Goal: Complete application form: Complete application form

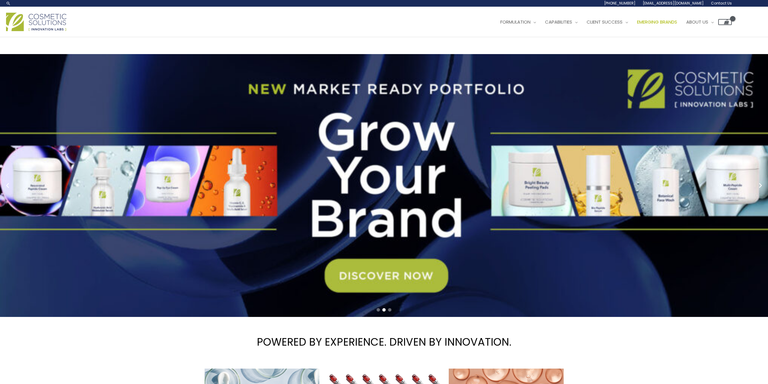
click at [637, 25] on span "Emerging Brands" at bounding box center [657, 22] width 40 height 6
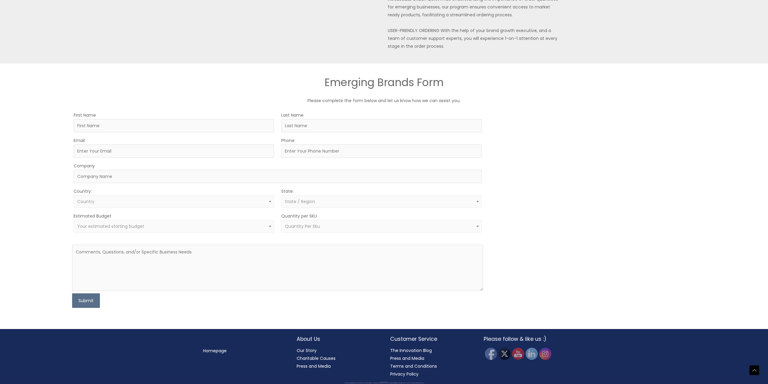
scroll to position [381, 0]
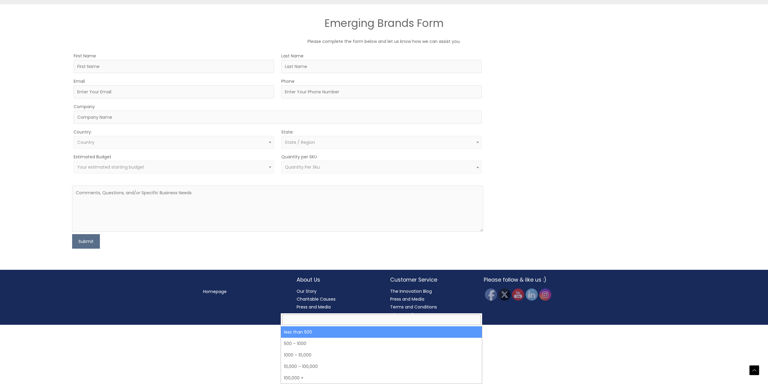
click at [481, 171] on span at bounding box center [477, 167] width 7 height 8
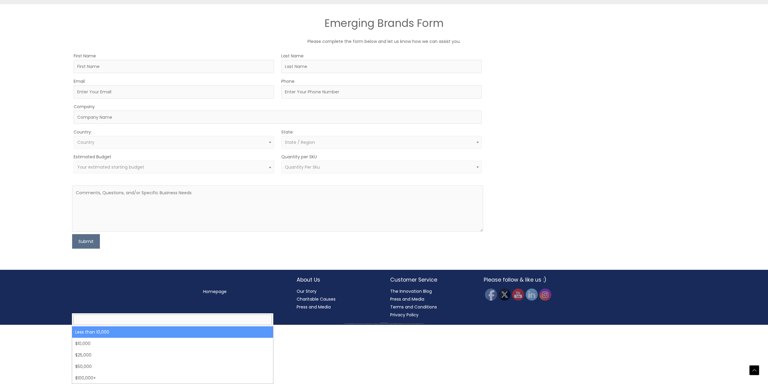
click at [269, 168] on b at bounding box center [270, 167] width 2 height 2
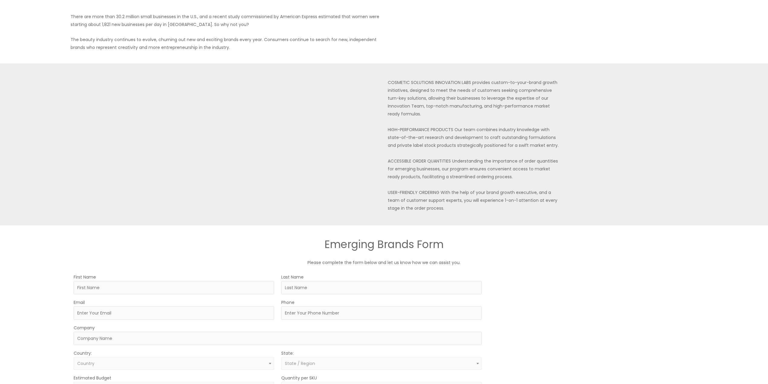
scroll to position [0, 0]
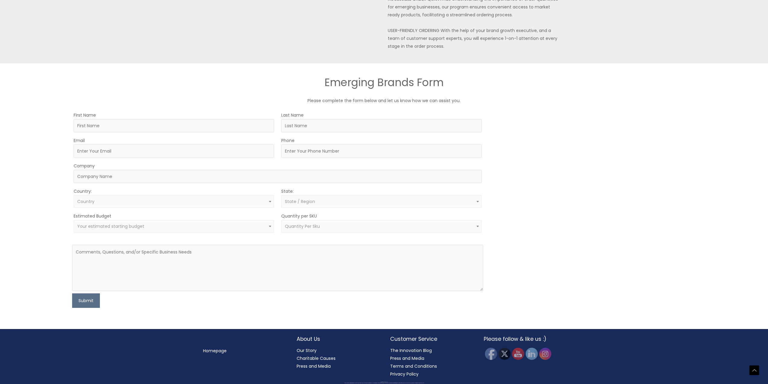
click at [481, 102] on div "Search... 1.888.883.0540 info@naturalskincare.com Contact Us Main Menu Formulat…" at bounding box center [384, 71] width 768 height 625
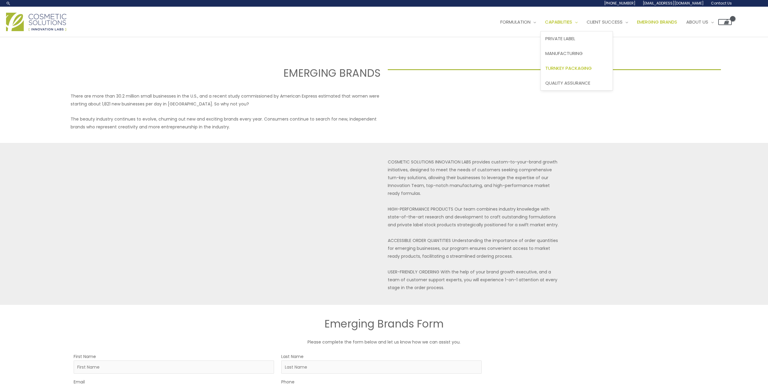
click at [545, 71] on span "Turnkey Packaging" at bounding box center [568, 68] width 46 height 6
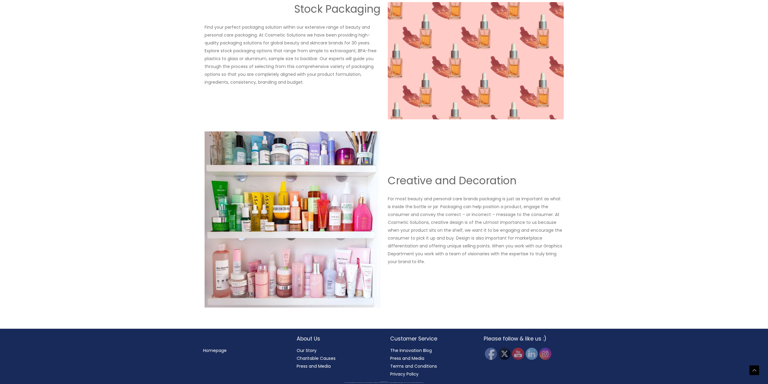
scroll to position [727, 0]
click at [299, 348] on link "Our Story" at bounding box center [307, 350] width 20 height 6
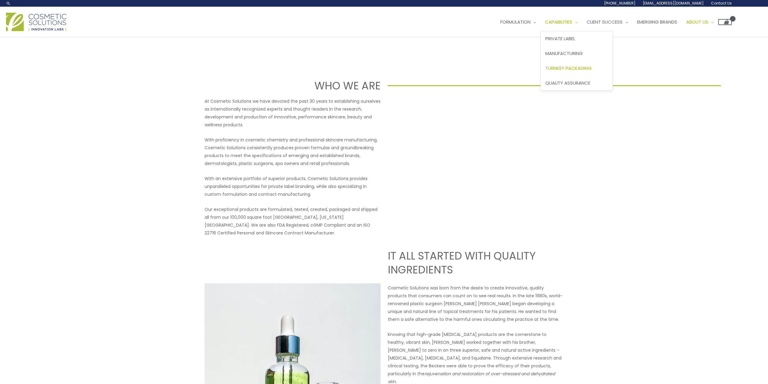
click at [545, 71] on span "Turnkey Packaging" at bounding box center [568, 68] width 46 height 6
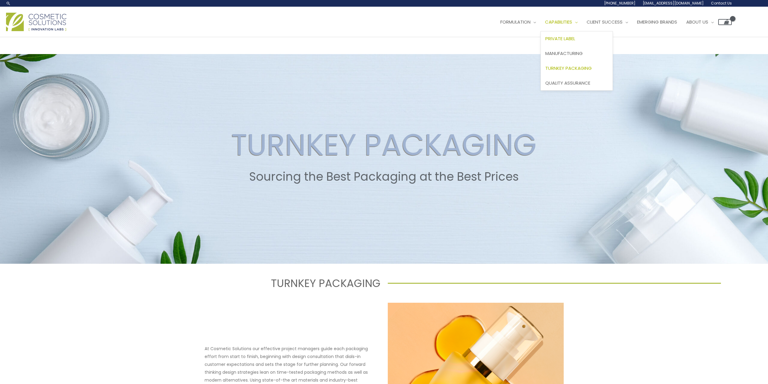
click at [545, 42] on span "Private Label" at bounding box center [560, 38] width 30 height 6
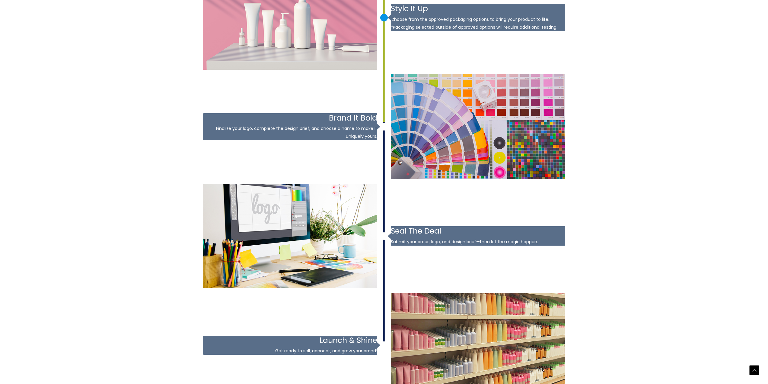
scroll to position [905, 0]
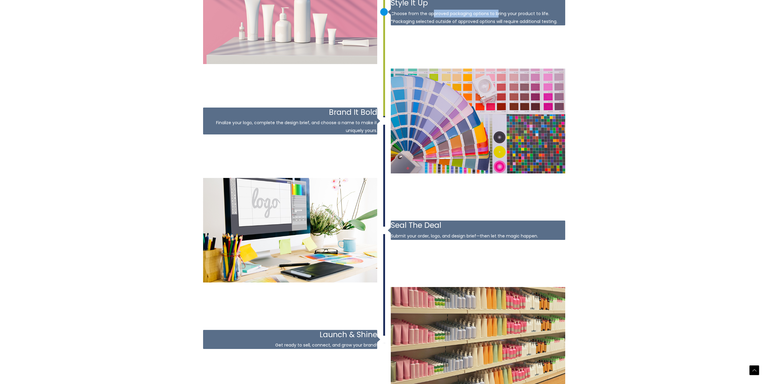
drag, startPoint x: 432, startPoint y: 155, endPoint x: 497, endPoint y: 154, distance: 64.9
click at [497, 25] on p "Choose from the approved packaging options to bring your product to life. *Pack…" at bounding box center [478, 18] width 174 height 16
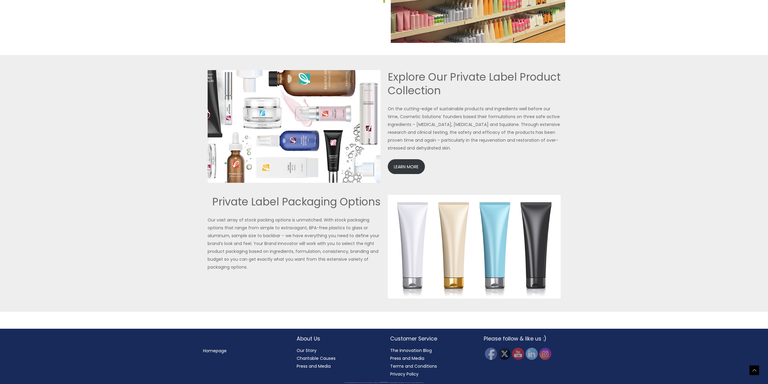
scroll to position [1393, 0]
click at [409, 170] on link "LEARN MORE" at bounding box center [406, 166] width 37 height 15
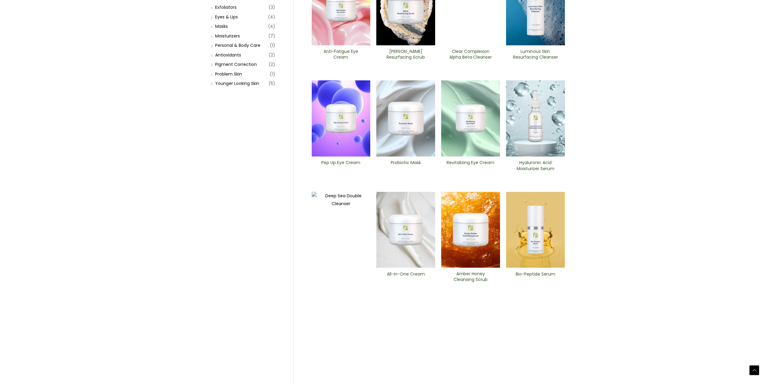
scroll to position [121, 0]
click at [225, 40] on link "Moisturizers" at bounding box center [227, 36] width 25 height 6
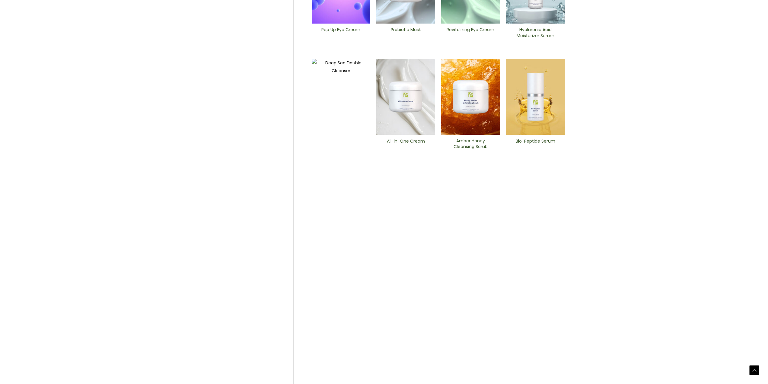
scroll to position [257, 0]
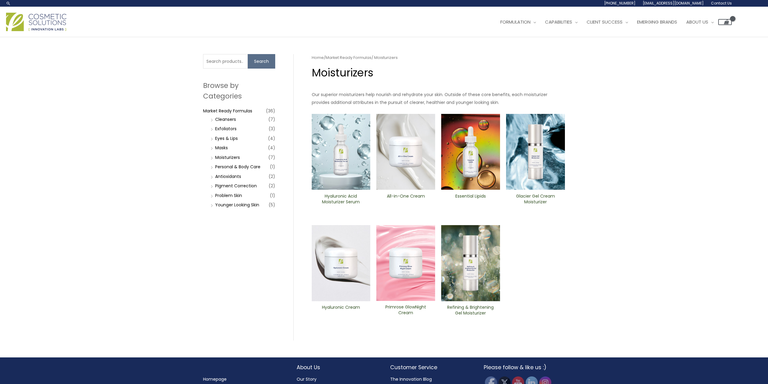
scroll to position [121, 0]
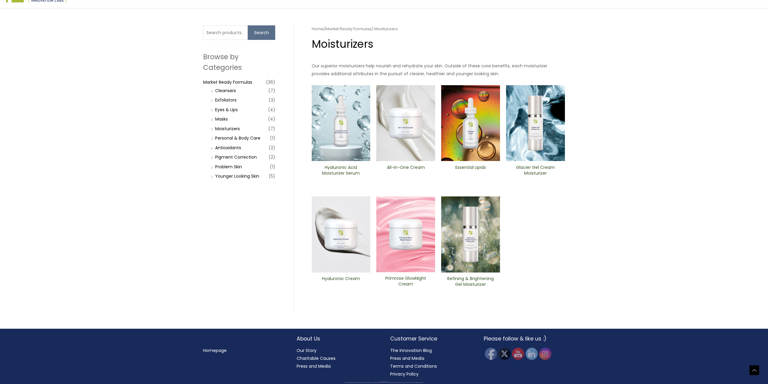
click at [416, 176] on h2 "All-in-One ​Cream" at bounding box center [405, 169] width 49 height 11
click at [215, 94] on link "Cleansers" at bounding box center [225, 91] width 21 height 6
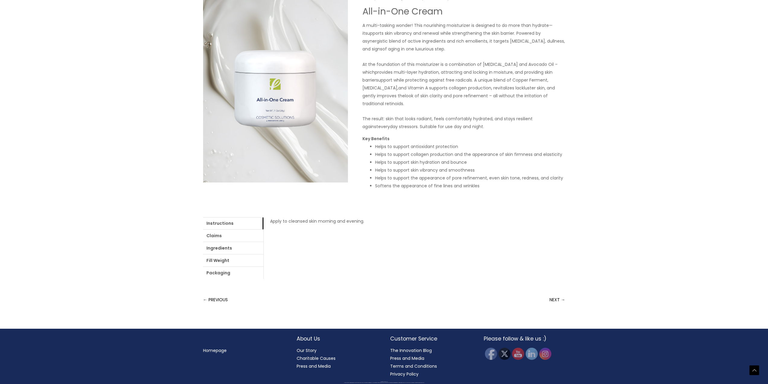
scroll to position [91, 0]
click at [263, 279] on link "Packaging" at bounding box center [233, 272] width 60 height 12
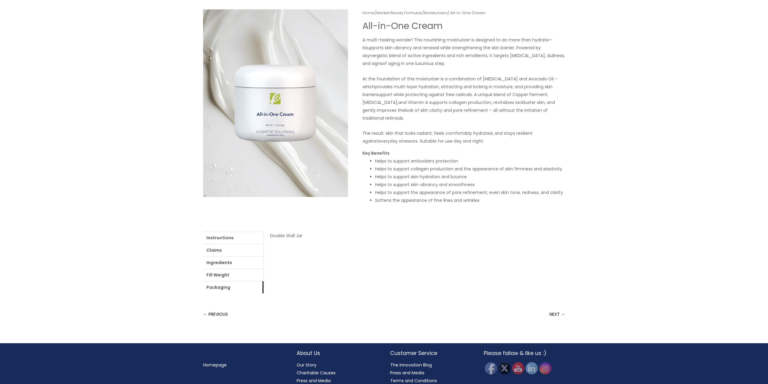
scroll to position [151, 0]
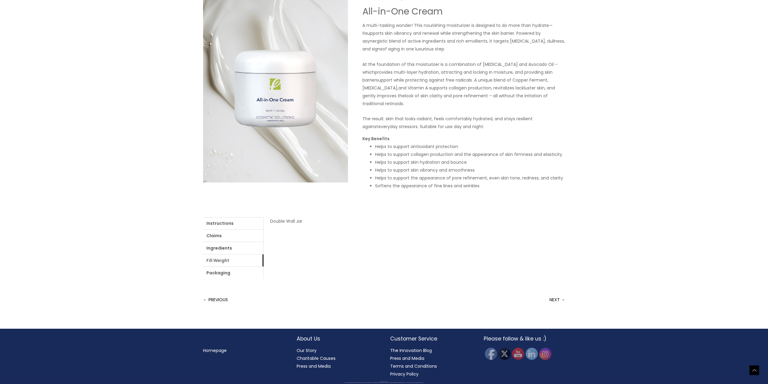
click at [263, 266] on link "Fill Weight" at bounding box center [233, 260] width 60 height 12
click at [263, 254] on link "Ingredients" at bounding box center [233, 248] width 60 height 12
click at [238, 241] on link "Claims" at bounding box center [233, 235] width 60 height 12
click at [223, 229] on link "Instructions" at bounding box center [233, 223] width 60 height 12
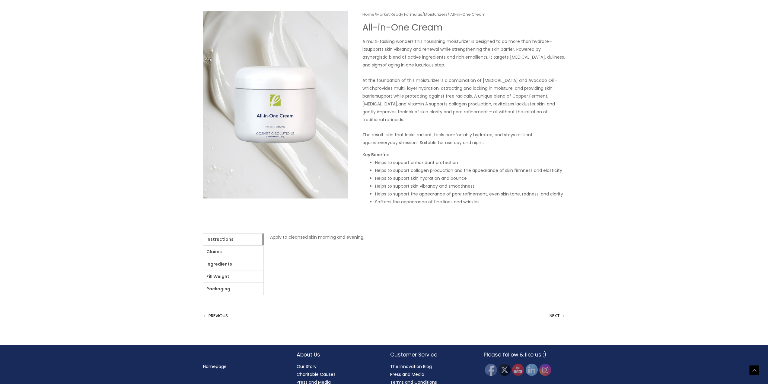
scroll to position [61, 0]
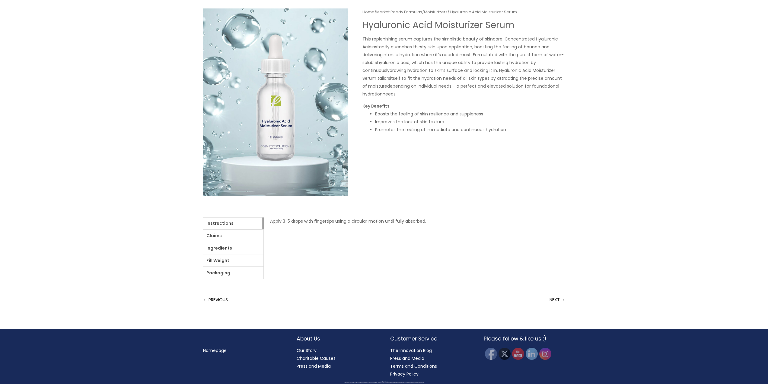
scroll to position [164, 0]
click at [263, 266] on link "Packaging" at bounding box center [233, 272] width 60 height 12
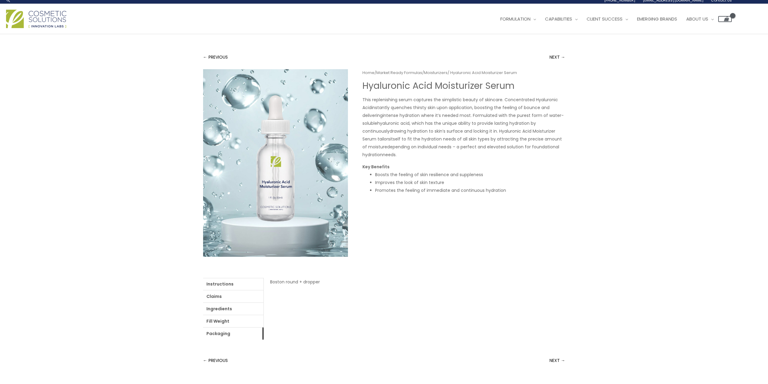
scroll to position [0, 0]
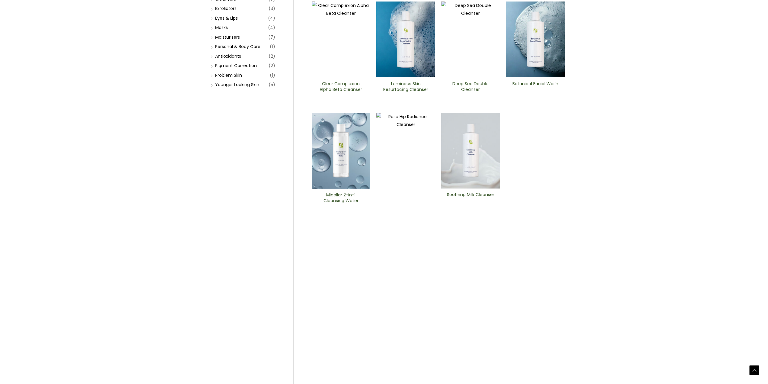
scroll to position [121, 0]
click at [473, 202] on h2 "Soothing Milk Cleanser" at bounding box center [470, 196] width 49 height 11
click at [477, 92] on h2 "Deep Sea Double Cleanser" at bounding box center [470, 85] width 49 height 11
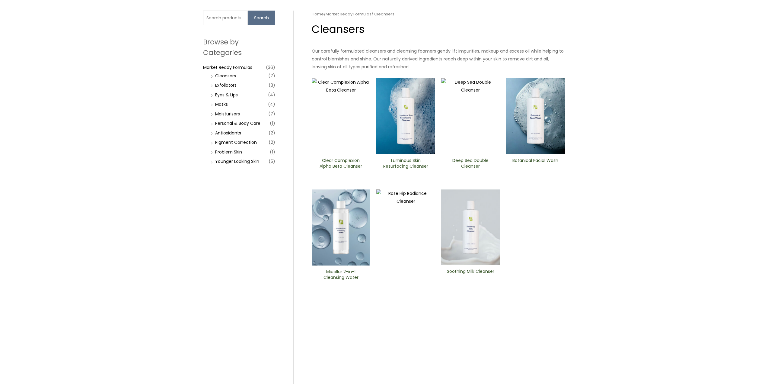
scroll to position [151, 0]
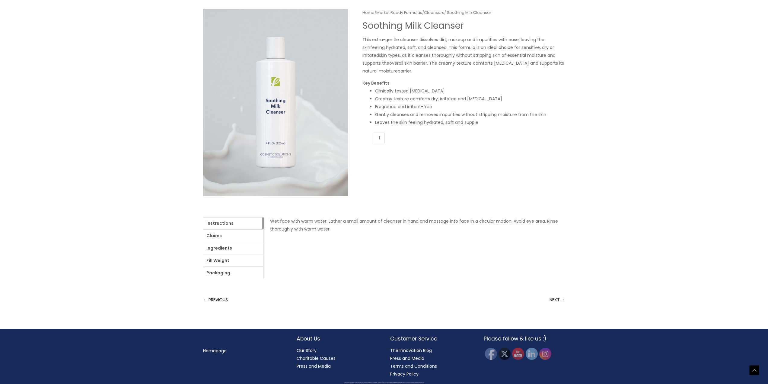
scroll to position [151, 0]
click at [263, 272] on link "Packaging" at bounding box center [233, 272] width 60 height 12
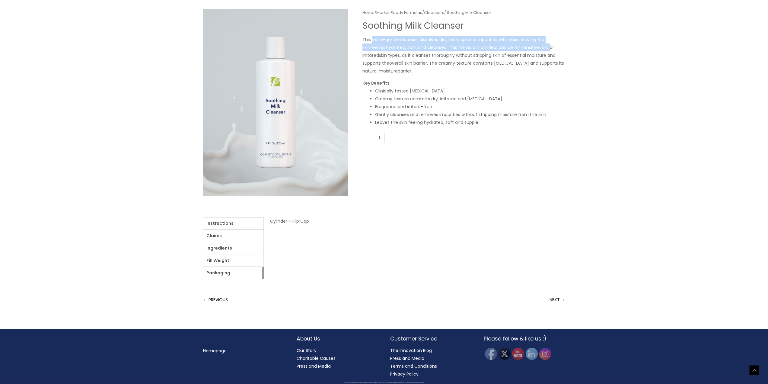
drag, startPoint x: 371, startPoint y: 95, endPoint x: 541, endPoint y: 96, distance: 169.6
click at [541, 75] on p "This extra-gentle cleanser dissolves dirt, makeup and impurities with ease, lea…" at bounding box center [463, 55] width 203 height 39
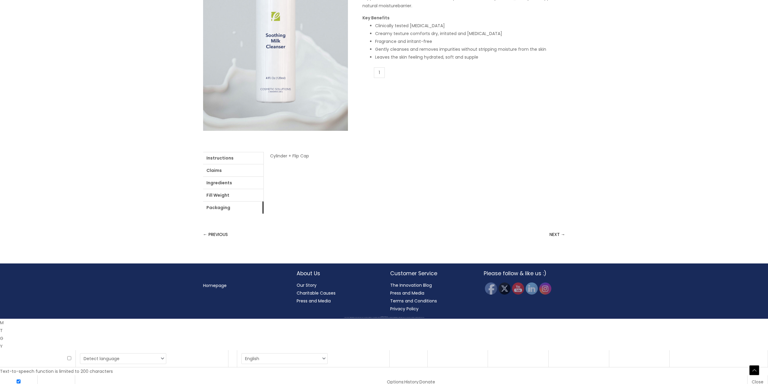
scroll to position [91, 0]
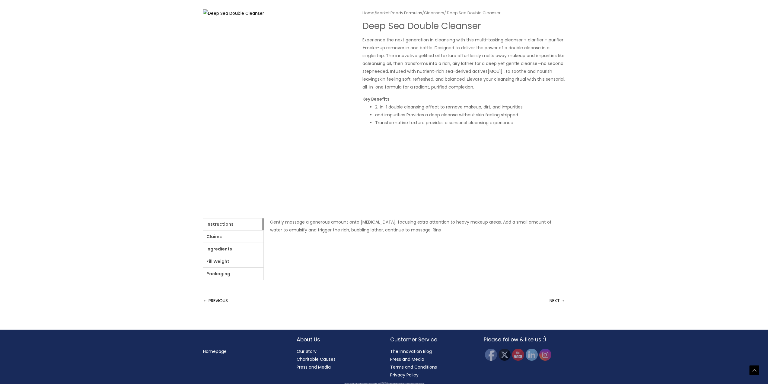
scroll to position [51, 0]
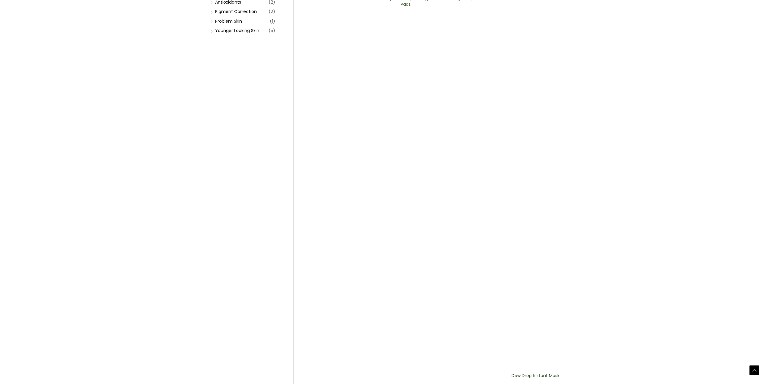
scroll to position [257, 0]
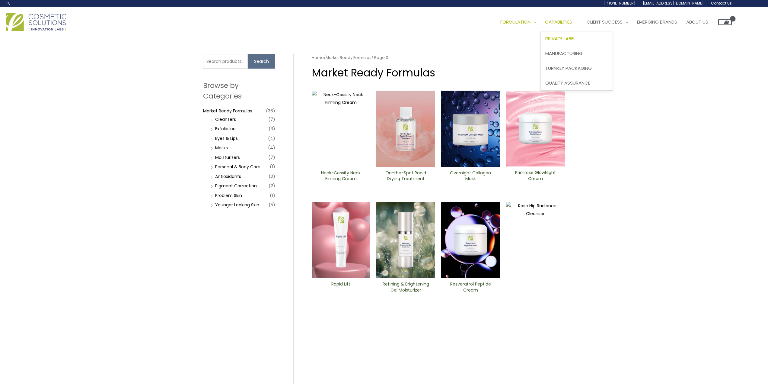
click at [545, 42] on span "Private Label" at bounding box center [560, 38] width 30 height 6
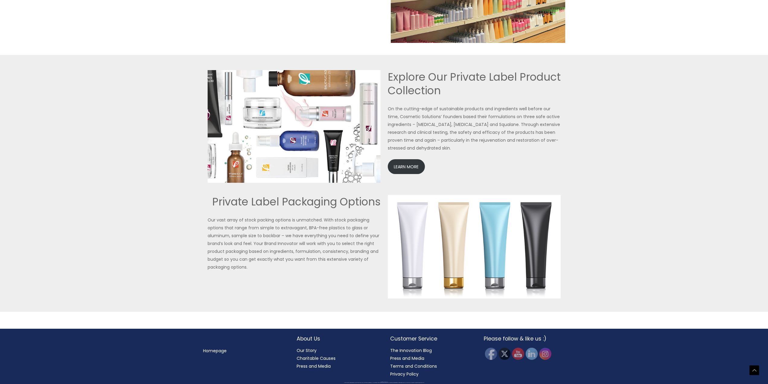
scroll to position [1393, 0]
click at [402, 174] on div "Explore Our Private Label Product Collection On the cutting-edge of sustainable…" at bounding box center [384, 126] width 356 height 113
click at [404, 169] on link "LEARN MORE" at bounding box center [406, 166] width 37 height 15
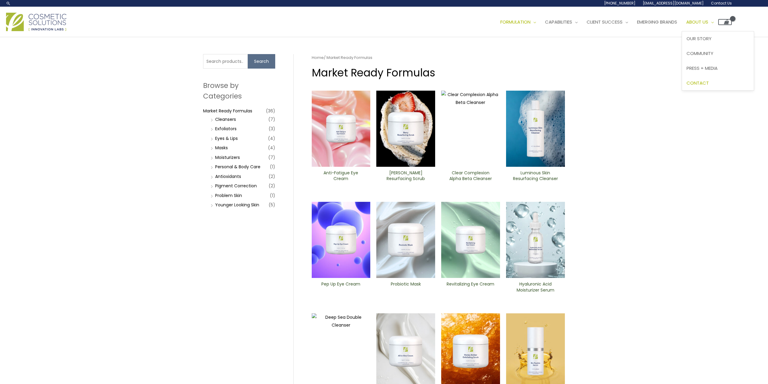
click at [686, 86] on span "Contact" at bounding box center [697, 83] width 22 height 6
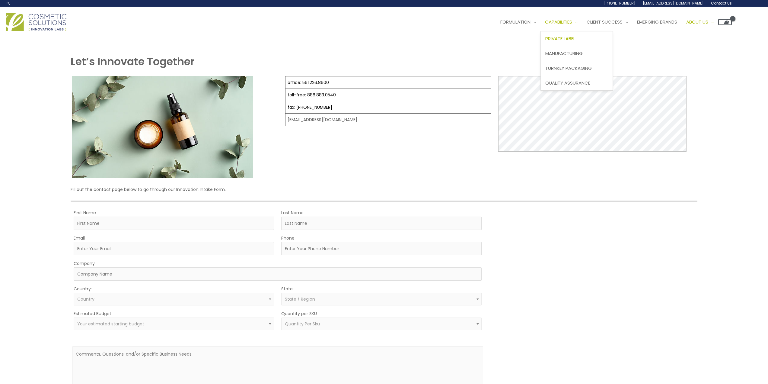
click at [545, 42] on span "Private Label" at bounding box center [560, 38] width 30 height 6
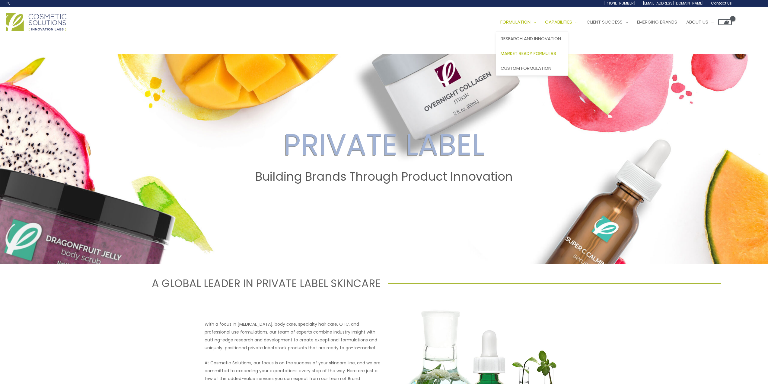
click at [501, 56] on span "Market Ready Formulas" at bounding box center [529, 53] width 56 height 6
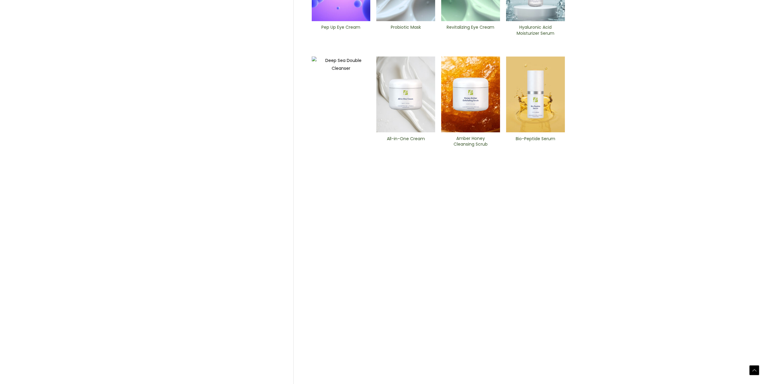
scroll to position [257, 0]
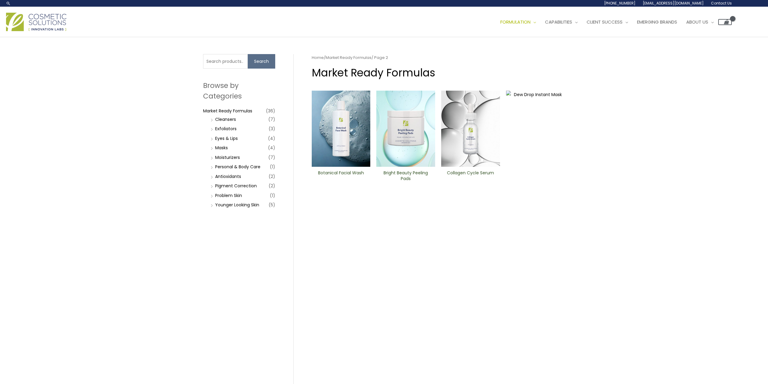
click at [0, 0] on span "Contact Us" at bounding box center [0, 0] width 0 height 0
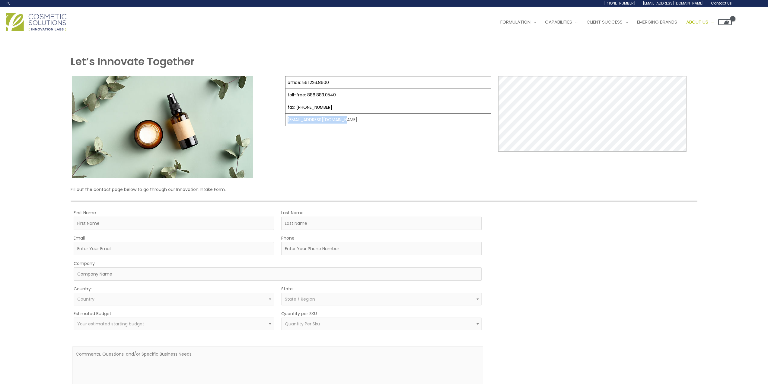
drag, startPoint x: 353, startPoint y: 258, endPoint x: 286, endPoint y: 261, distance: 67.1
click at [286, 126] on td "[EMAIL_ADDRESS][DOMAIN_NAME]" at bounding box center [387, 119] width 205 height 12
copy td "[EMAIL_ADDRESS][DOMAIN_NAME]"
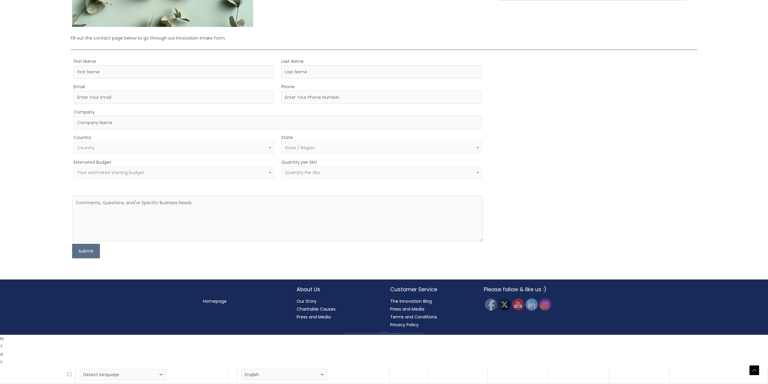
scroll to position [151, 0]
click at [104, 79] on div "First Name" at bounding box center [174, 68] width 200 height 21
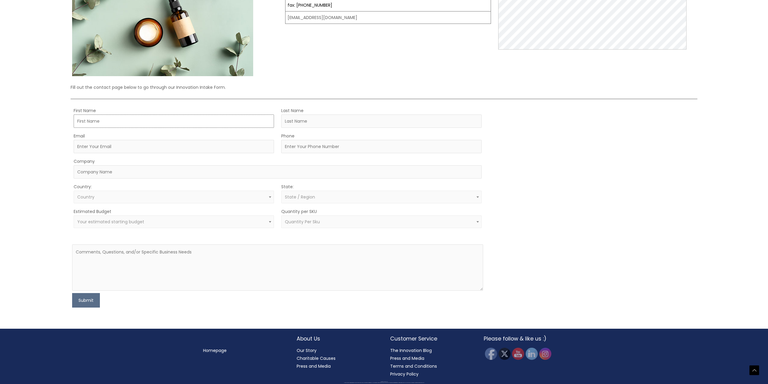
click at [94, 128] on input "First Name" at bounding box center [174, 120] width 200 height 13
type input "Deb"
type input "[PERSON_NAME]"
type input "[EMAIL_ADDRESS][DOMAIN_NAME]"
type input "7046610460"
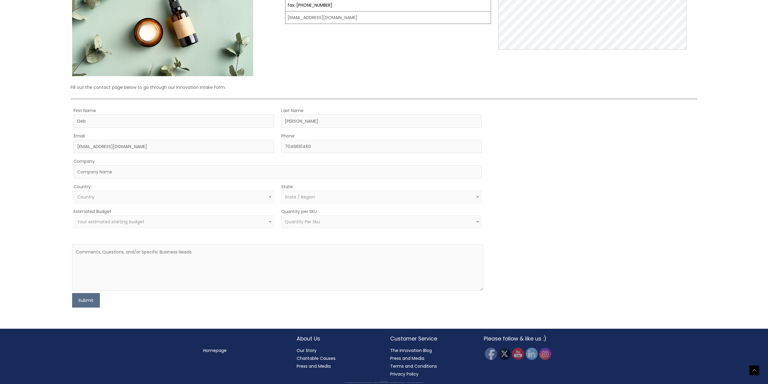
select select "United States"
select select "North Carolina"
drag, startPoint x: 104, startPoint y: 238, endPoint x: 170, endPoint y: 241, distance: 65.9
click at [170, 153] on input "debgalliher@gmail.com" at bounding box center [174, 146] width 200 height 13
type input "debgalliher@jgallinone.com"
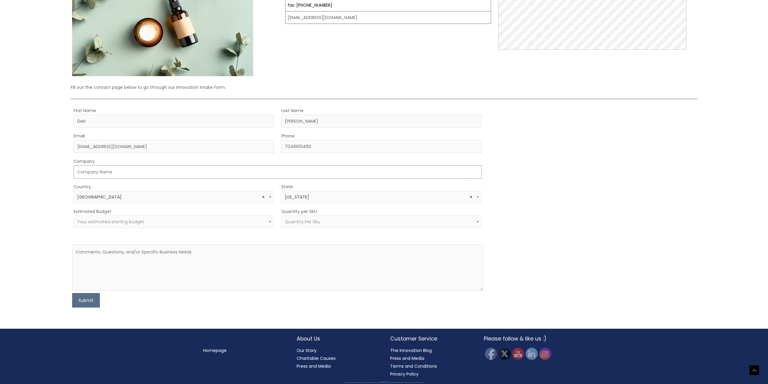
click at [106, 178] on input "Company" at bounding box center [278, 171] width 408 height 13
type input "ZURGLO BEAUTY"
click at [270, 225] on span at bounding box center [269, 222] width 7 height 8
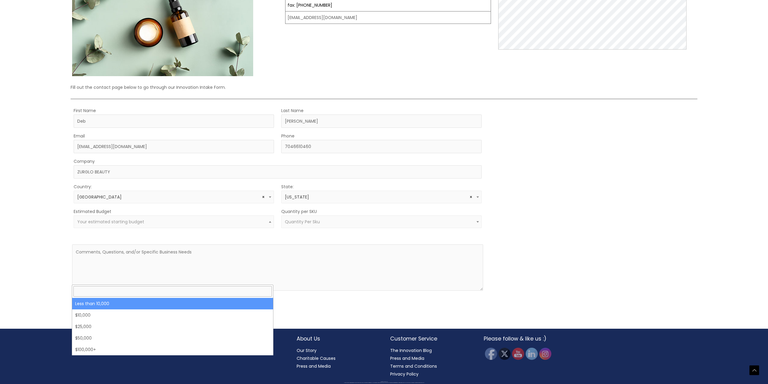
select select "-10000"
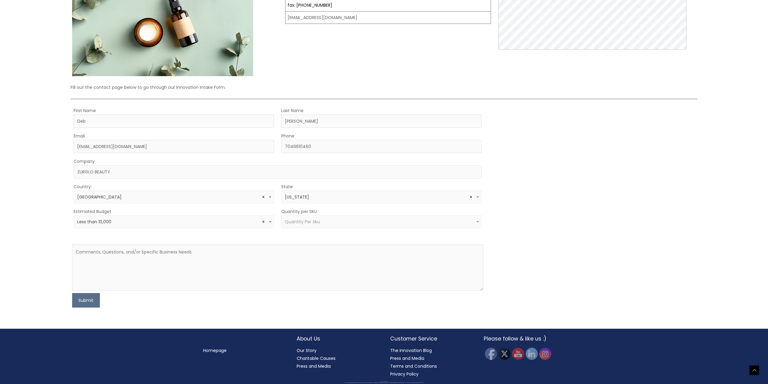
click at [269, 222] on b at bounding box center [270, 222] width 2 height 2
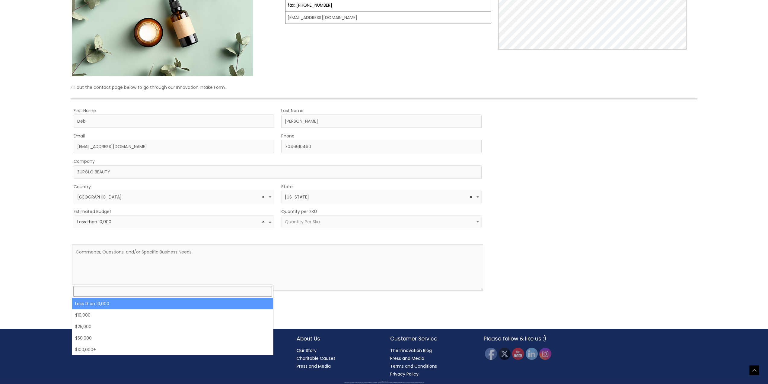
click at [543, 303] on div "MOQ TRIGGER STEP 2 TRIGGER" at bounding box center [592, 207] width 205 height 201
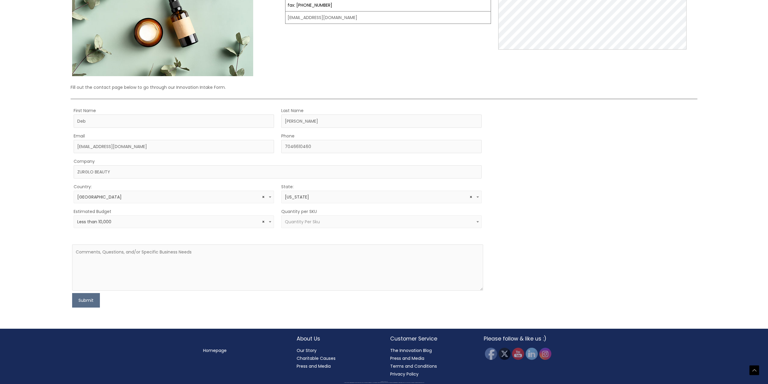
click at [477, 222] on b at bounding box center [477, 222] width 2 height 2
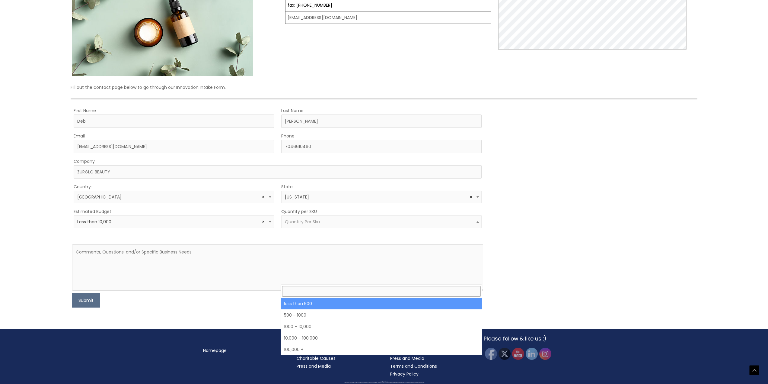
select select "3"
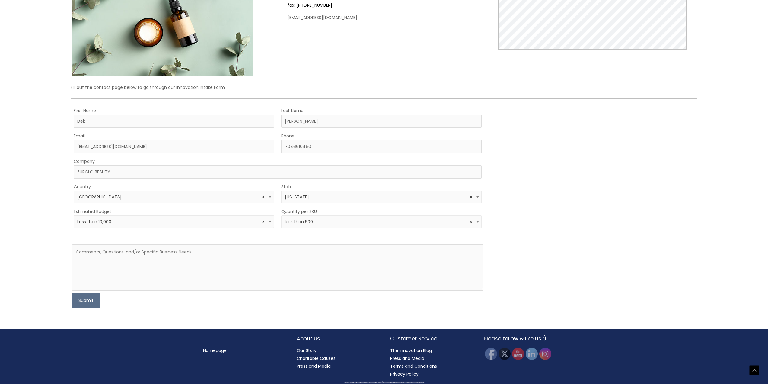
scroll to position [211, 0]
click at [141, 281] on textarea at bounding box center [277, 267] width 411 height 46
paste textarea "Private Label Inquiry for ZURGLO BEAUTY (Skincare & Makeup)"
type textarea "Private Label Inquiry for ZURGLO BEAUTY (Skincare & Makeup)"
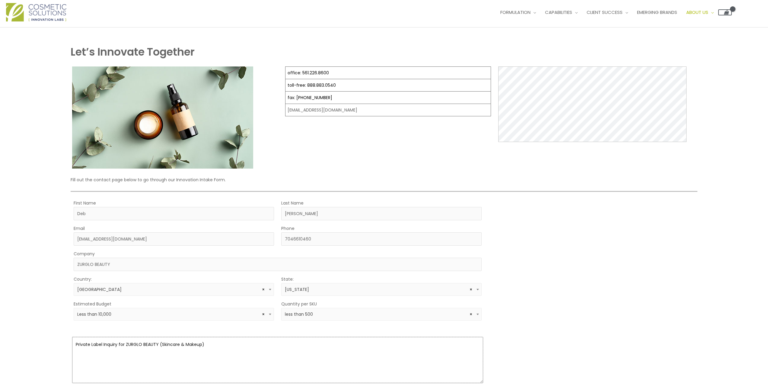
scroll to position [0, 0]
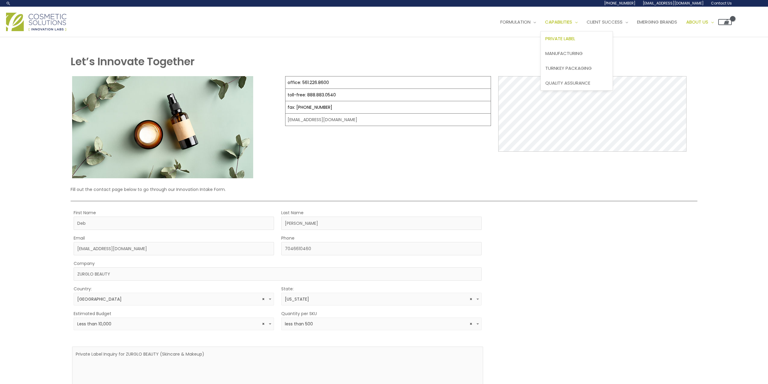
click at [545, 42] on span "Private Label" at bounding box center [560, 38] width 30 height 6
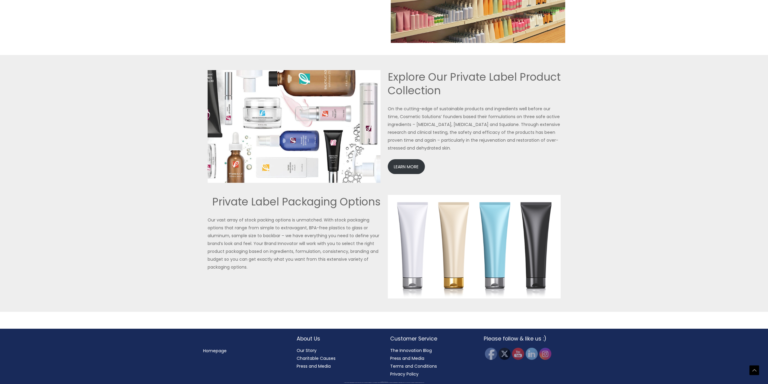
scroll to position [1393, 0]
click at [410, 167] on link "LEARN MORE" at bounding box center [406, 166] width 37 height 15
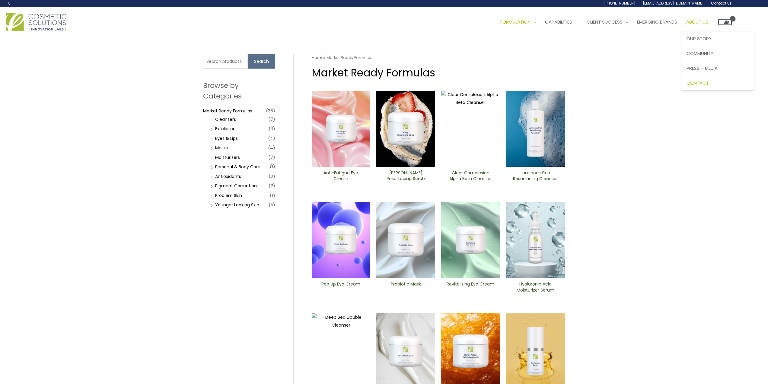
click at [686, 86] on span "Contact" at bounding box center [697, 83] width 22 height 6
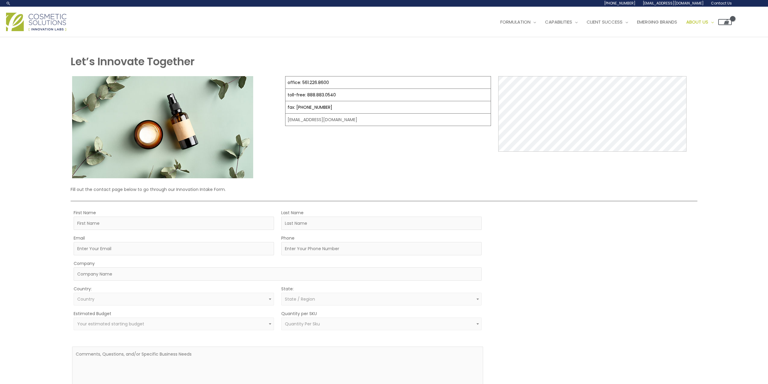
drag, startPoint x: 740, startPoint y: 56, endPoint x: 744, endPoint y: 57, distance: 3.4
click at [744, 33] on div "Main Menu Formulation Menu Toggle Research and Innovation Market Ready Formulas…" at bounding box center [384, 21] width 768 height 21
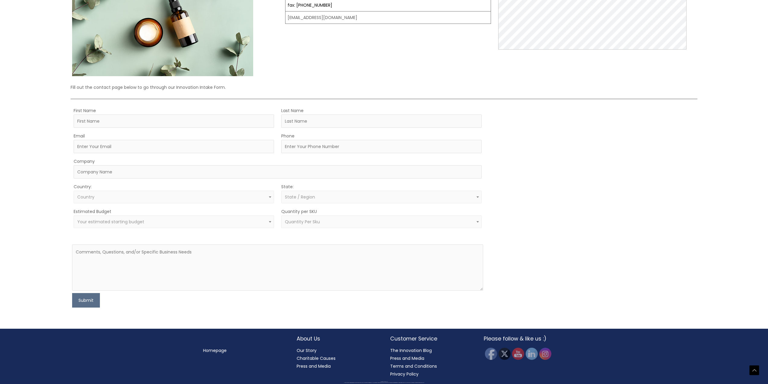
scroll to position [241, 0]
drag, startPoint x: 103, startPoint y: 120, endPoint x: 110, endPoint y: 124, distance: 7.8
click at [103, 120] on input "First Name" at bounding box center [174, 120] width 200 height 13
type input "Deb"
type input "Galliher"
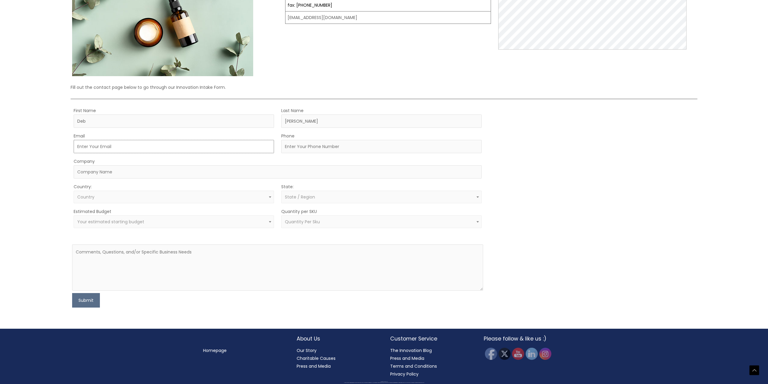
type input "debgalliher@gmail.com"
type input "7046610460"
select select "United States"
select select "North Carolina"
drag, startPoint x: 104, startPoint y: 148, endPoint x: 136, endPoint y: 149, distance: 32.6
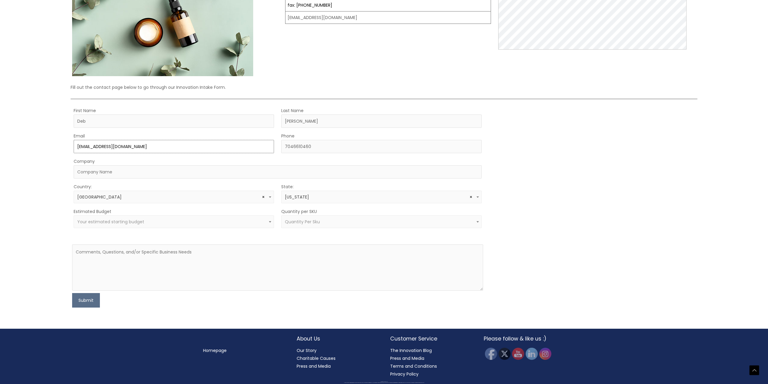
click at [136, 149] on input "debgalliher@gmail.com" at bounding box center [174, 146] width 200 height 13
type input "[EMAIL_ADDRESS][DOMAIN_NAME]"
click at [97, 174] on input "Company" at bounding box center [278, 171] width 408 height 13
type input "ZURGLO BEAUTY"
click at [100, 220] on span "Your estimated starting budget" at bounding box center [110, 221] width 67 height 6
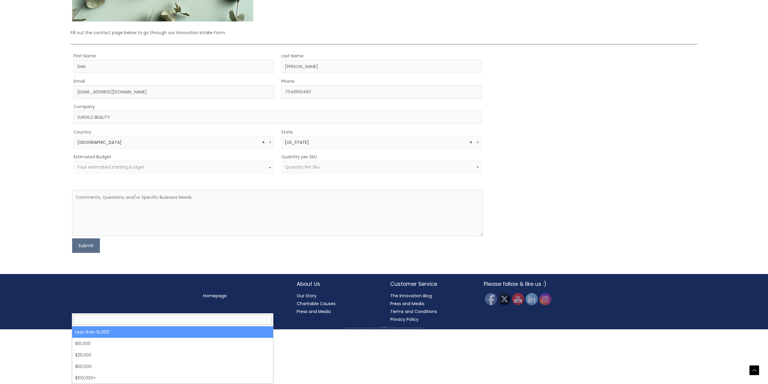
select select "-10000"
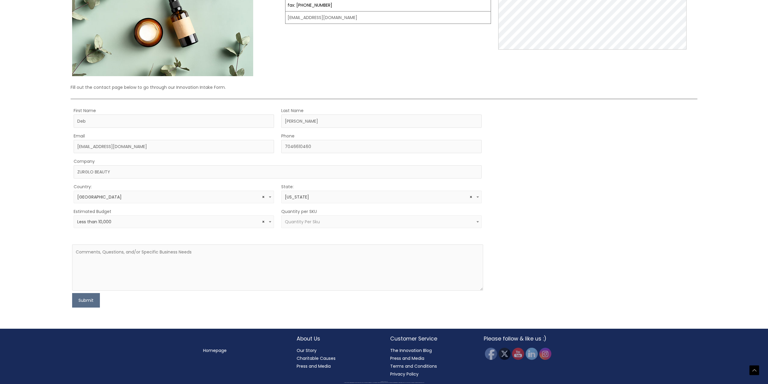
click at [314, 223] on span "Quantity Per Sku" at bounding box center [302, 221] width 35 height 6
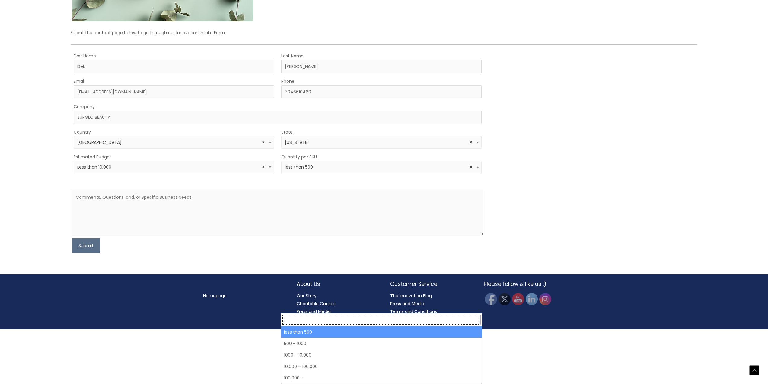
click at [326, 170] on span "× less than 500" at bounding box center [381, 167] width 193 height 6
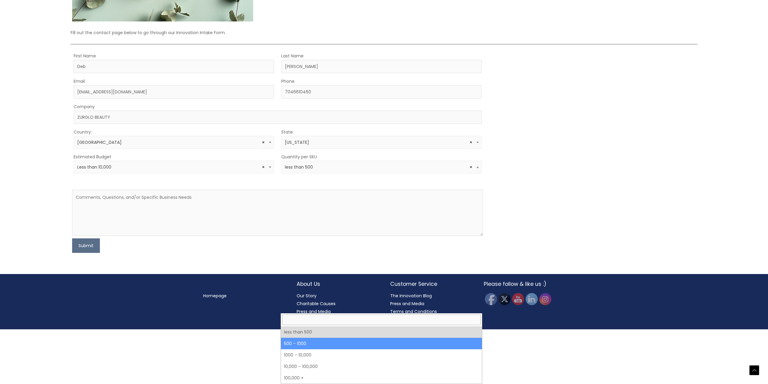
select select "8"
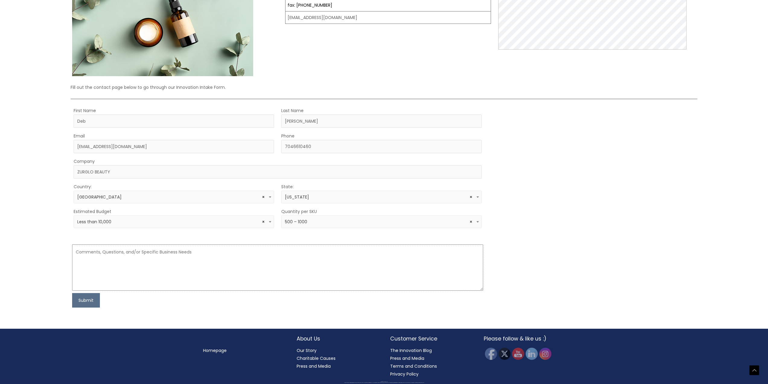
click at [100, 254] on textarea at bounding box center [277, 267] width 411 height 46
paste textarea "Dear Cosmetic Solutions Team,I’m [Your Name] from ZURGLO BEAUTY, interested in …"
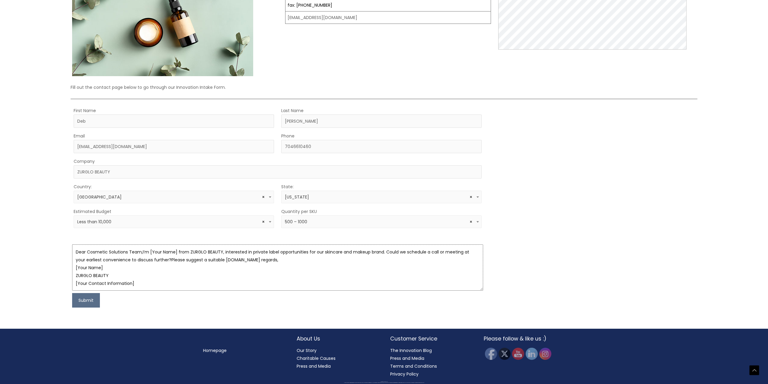
scroll to position [31, 0]
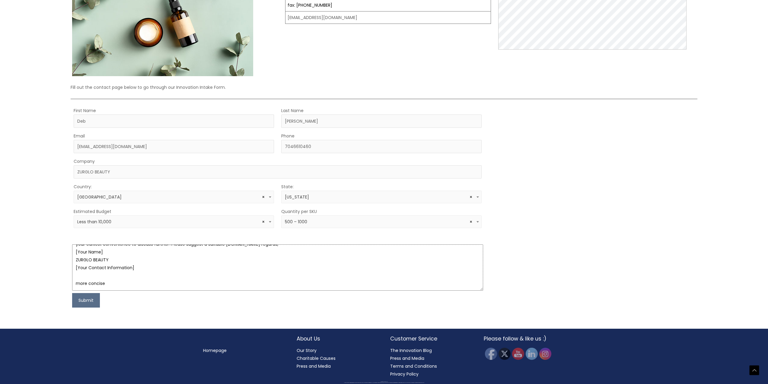
drag, startPoint x: 123, startPoint y: 269, endPoint x: 63, endPoint y: 262, distance: 60.1
click at [63, 262] on div "Let’s Innovate Together office: 561.226.8600 toll-free: 888.883.0540 fax: 561.2…" at bounding box center [384, 131] width 768 height 393
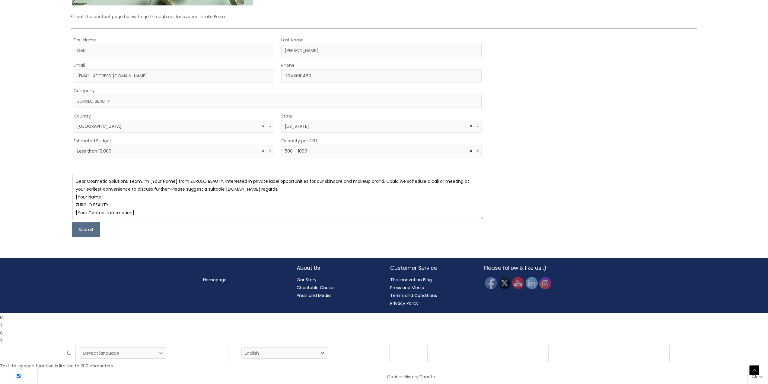
scroll to position [0, 0]
click at [139, 220] on textarea "Dear Cosmetic Solutions Team,I’m [Your Name] from ZURGLO BEAUTY, interested in …" at bounding box center [277, 197] width 411 height 46
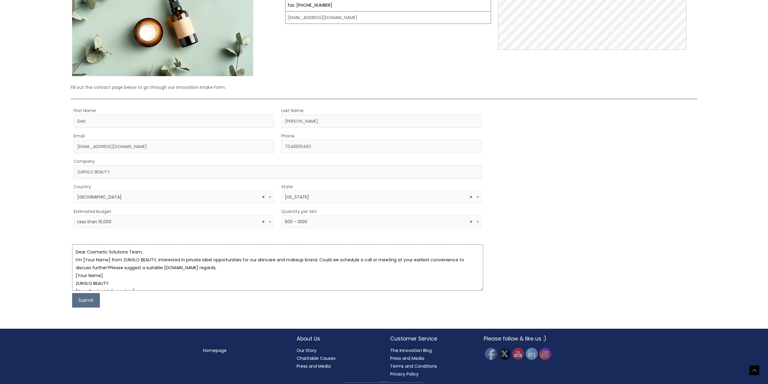
click at [81, 260] on textarea "Dear Cosmetic Solutions Team, I’m [Your Name] from ZURGLO BEAUTY, interested in…" at bounding box center [277, 267] width 411 height 46
click at [302, 269] on textarea "Dear Cosmetic Solutions Team, I’m from ZURGLO BEAUTY, interested in private lab…" at bounding box center [277, 267] width 411 height 46
click at [72, 259] on textarea "Dear Cosmetic Solutions Team, I’m from ZURGLO BEAUTY, interested in private lab…" at bounding box center [277, 267] width 411 height 46
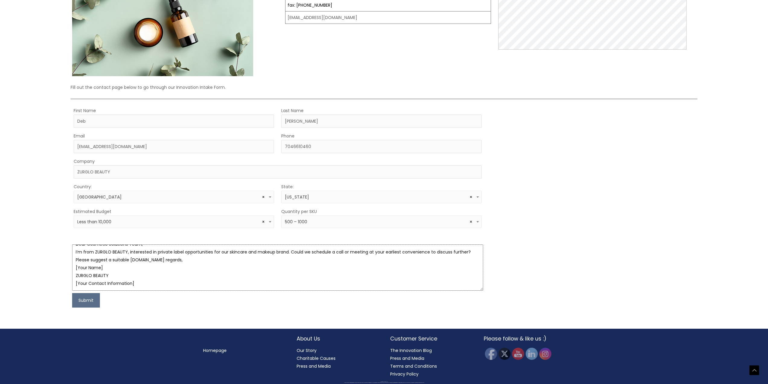
scroll to position [31, 0]
drag, startPoint x: 73, startPoint y: 253, endPoint x: 201, endPoint y: 291, distance: 133.6
click at [201, 291] on form "First Name Deb Last Name Galliher Email debgalliher@jgallinone.com Phone 704661…" at bounding box center [277, 207] width 411 height 201
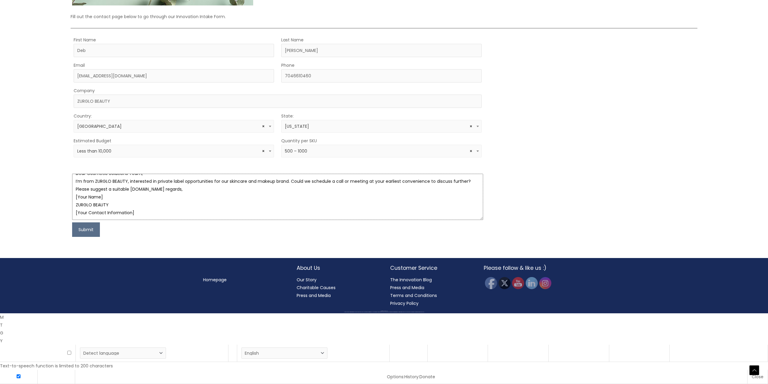
paste textarea "I’m [Your Name] from ZURGLO BEAUTY, a skincare and makeup brand preparing to la…"
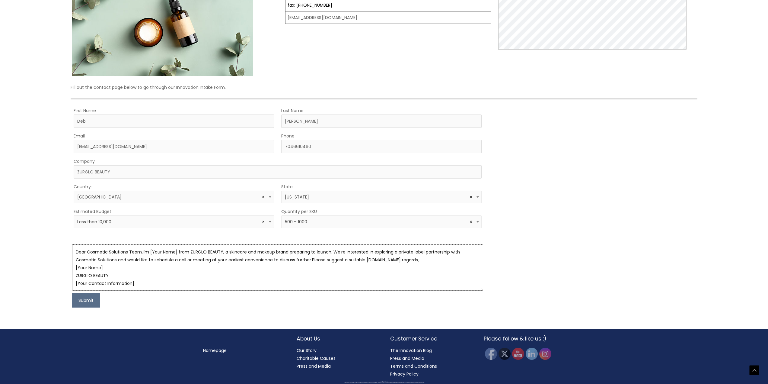
click at [136, 283] on textarea "Dear Cosmetic Solutions Team,I’m [Your Name] from ZURGLO BEAUTY, a skincare and…" at bounding box center [277, 267] width 411 height 46
drag, startPoint x: 103, startPoint y: 266, endPoint x: 70, endPoint y: 268, distance: 32.9
click at [72, 267] on textarea "Dear Cosmetic Solutions Team,I’m [Your Name] from ZURGLO BEAUTY, a skincare and…" at bounding box center [277, 267] width 411 height 46
drag, startPoint x: 134, startPoint y: 284, endPoint x: 79, endPoint y: 285, distance: 55.2
click at [58, 281] on div "Let’s Innovate Together office: 561.226.8600 toll-free: 888.883.0540 fax: 561.2…" at bounding box center [384, 131] width 768 height 393
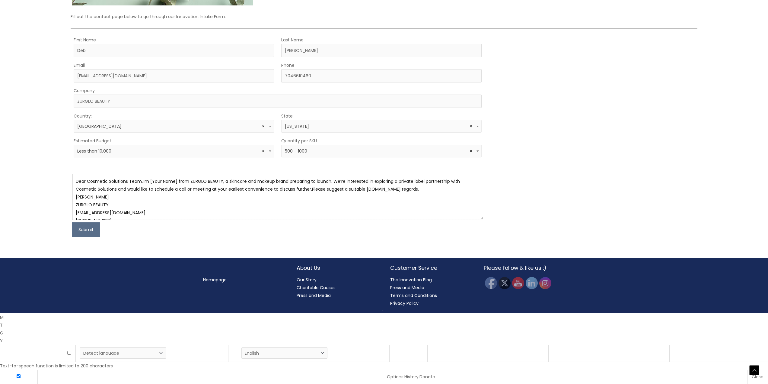
click at [139, 220] on textarea "Dear Cosmetic Solutions Team,I’m [Your Name] from ZURGLO BEAUTY, a skincare and…" at bounding box center [277, 197] width 411 height 46
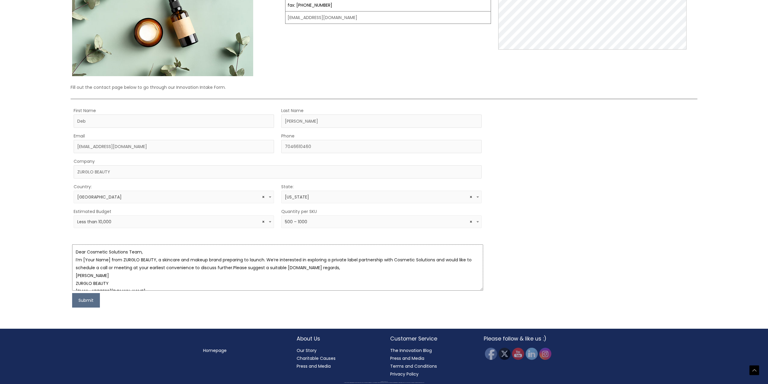
click at [81, 260] on textarea "Dear Cosmetic Solutions Team, I’m [Your Name] from ZURGLO BEAUTY, a skincare an…" at bounding box center [277, 267] width 411 height 46
click at [328, 261] on textarea "Dear Cosmetic Solutions Team, I’m Deb Galliher from ZURGLO BEAUTY, a skincare a…" at bounding box center [277, 267] width 411 height 46
click at [243, 268] on textarea "Dear Cosmetic Solutions Team, I’m Deb Galliher from ZURGLO BEAUTY, a skincare a…" at bounding box center [277, 267] width 411 height 46
drag, startPoint x: 140, startPoint y: 275, endPoint x: 142, endPoint y: 277, distance: 3.2
click at [140, 275] on textarea "Dear Cosmetic Solutions Team, I’m Deb Galliher from ZURGLO BEAUTY, a skincare a…" at bounding box center [277, 267] width 411 height 46
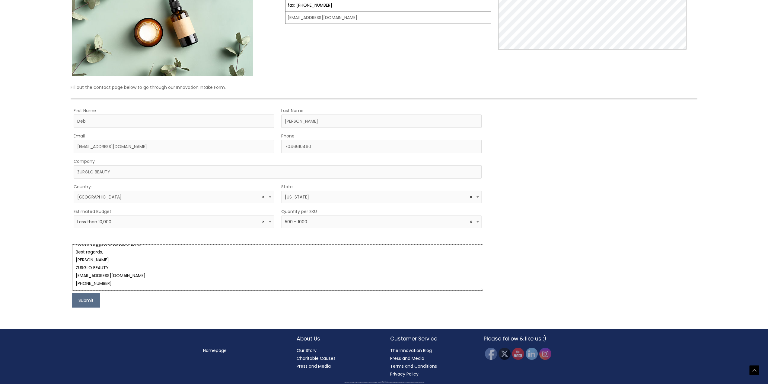
scroll to position [47, 0]
drag, startPoint x: 74, startPoint y: 253, endPoint x: 150, endPoint y: 265, distance: 77.0
click at [157, 266] on textarea "Dear Cosmetic Solutions Team, I’m Deb Galliher from ZURGLO BEAUTY, a skincare a…" at bounding box center [277, 267] width 411 height 46
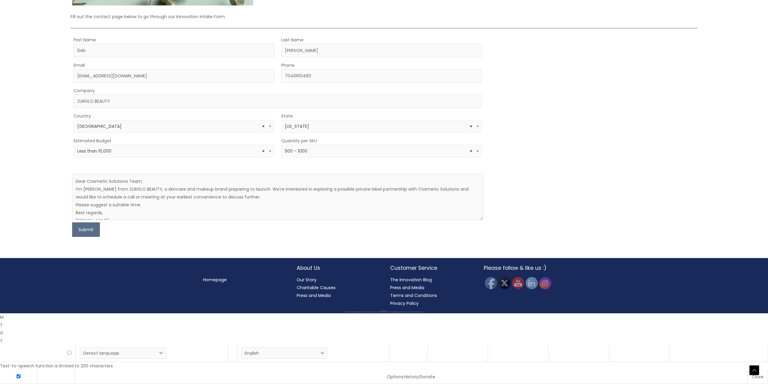
scroll to position [30, 0]
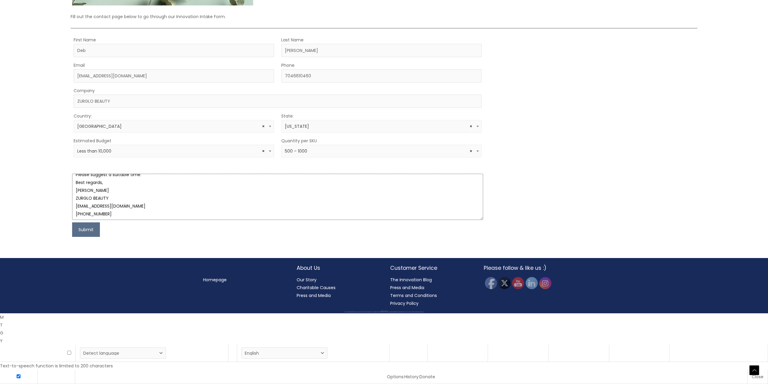
click at [162, 220] on textarea "Dear Cosmetic Solutions Team, I’m Deb Galliher from ZURGLO BEAUTY, a skincare a…" at bounding box center [277, 197] width 411 height 46
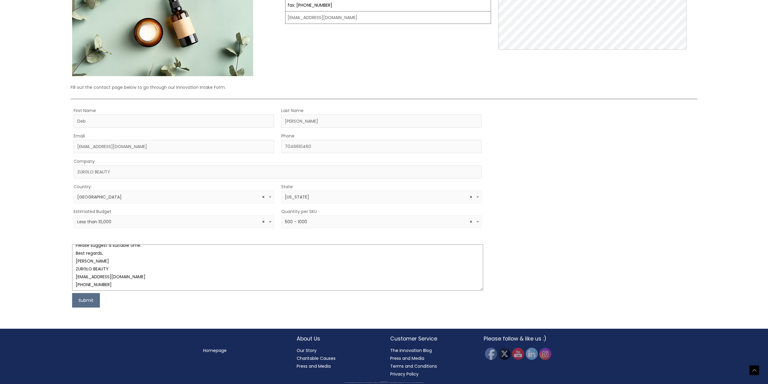
click at [145, 290] on textarea "Dear Cosmetic Solutions Team, I’m Deb Galliher from ZURGLO BEAUTY, a skincare a…" at bounding box center [277, 267] width 411 height 46
click at [111, 290] on textarea "Dear Cosmetic Solutions Team, I’m Deb Galliher from ZURGLO BEAUTY, a skincare a…" at bounding box center [277, 267] width 411 height 46
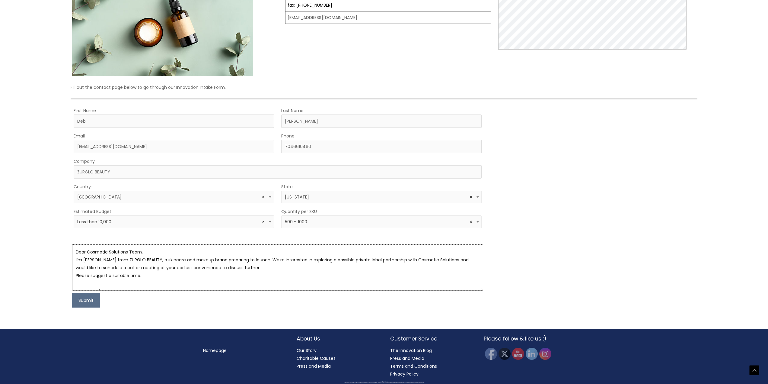
scroll to position [151, 0]
click at [147, 290] on textarea "Dear Cosmetic Solutions Team, I’m Deb Galliher from ZURGLO BEAUTY, a skincare a…" at bounding box center [277, 267] width 411 height 46
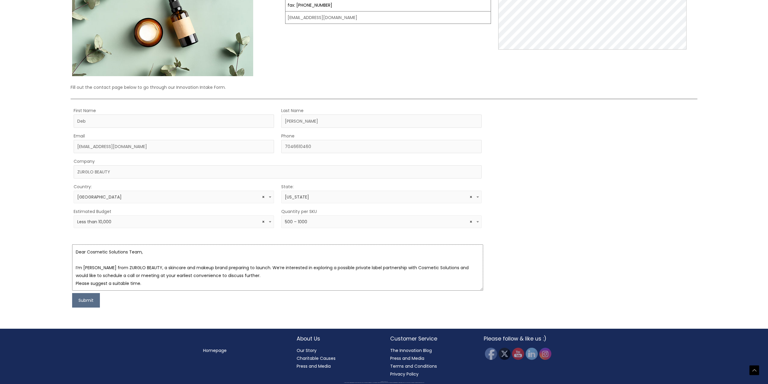
scroll to position [211, 0]
type textarea "Dear Cosmetic Solutions Team, I’m Deb Galliher from ZURGLO BEAUTY, a skincare a…"
click at [85, 307] on button "Submit" at bounding box center [86, 300] width 28 height 14
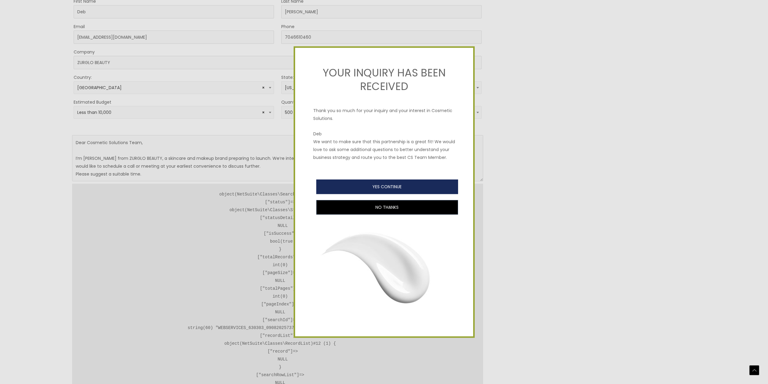
click at [385, 187] on button "YES CONTINUE" at bounding box center [387, 186] width 142 height 14
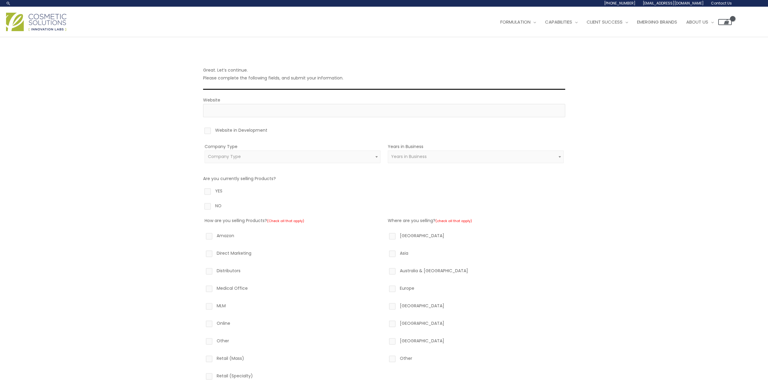
click at [209, 129] on label "Website in Development" at bounding box center [384, 131] width 362 height 10
click at [201, 129] on input "Website in Development" at bounding box center [199, 128] width 4 height 4
checkbox input "true"
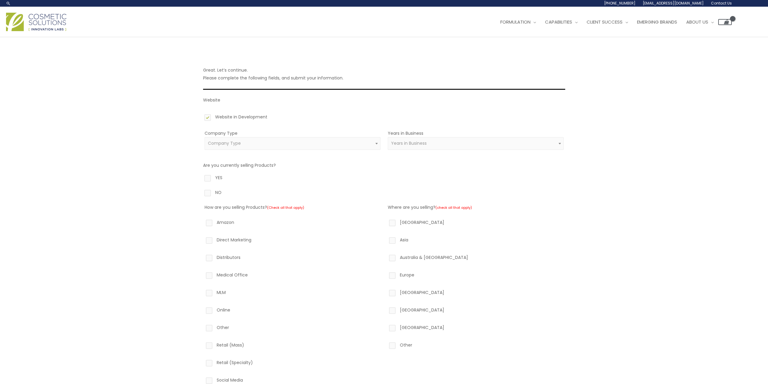
click at [297, 142] on span "Company Type" at bounding box center [292, 143] width 169 height 6
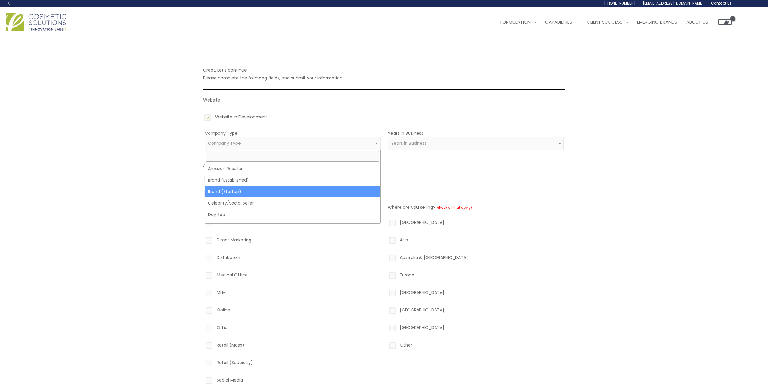
select select "39"
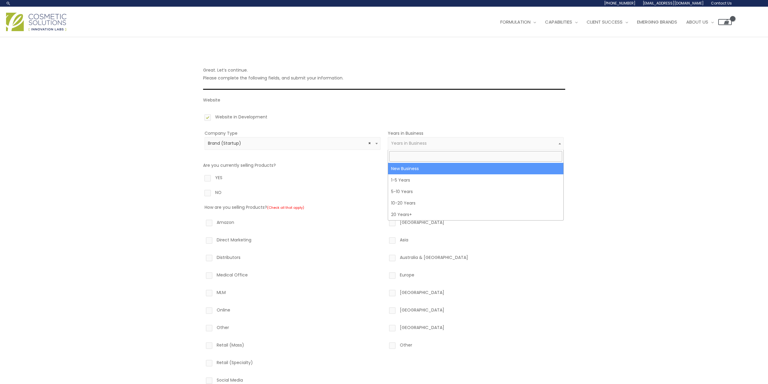
click at [433, 145] on span "Years in Business" at bounding box center [475, 143] width 169 height 6
select select "1"
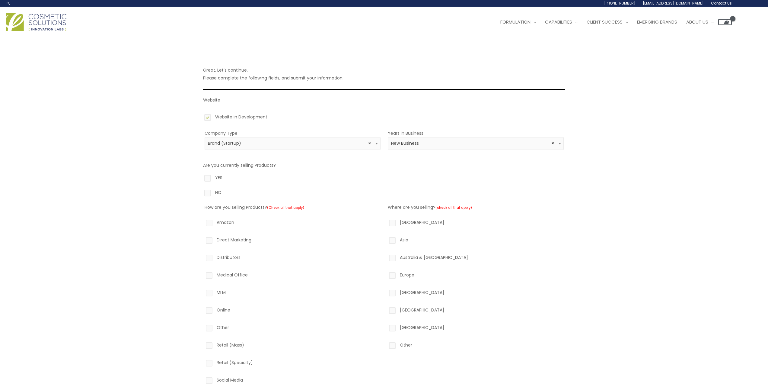
click at [206, 194] on label "NO" at bounding box center [384, 193] width 362 height 10
click at [201, 192] on input "NO" at bounding box center [199, 190] width 4 height 4
radio input "true"
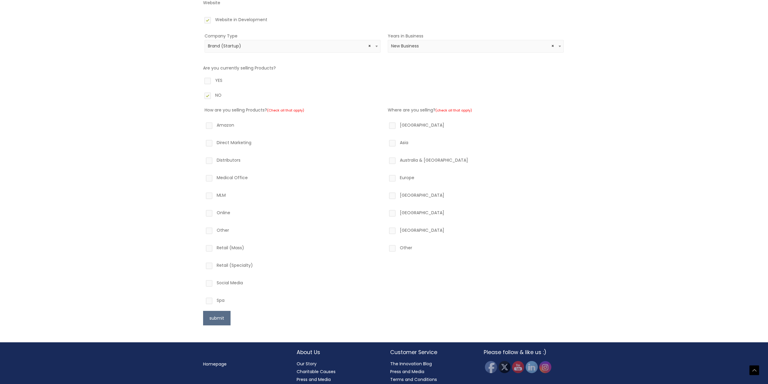
scroll to position [110, 0]
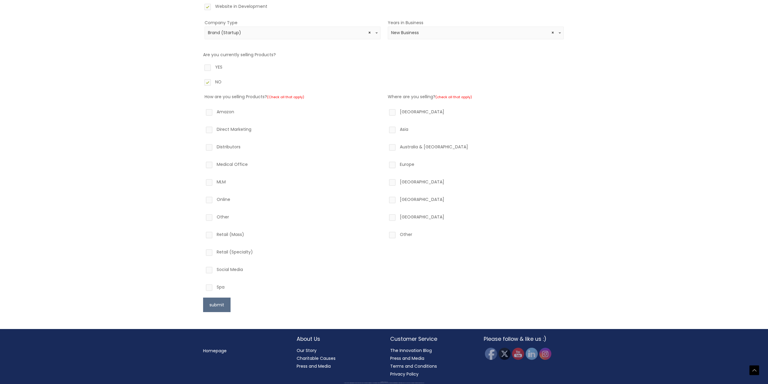
click at [211, 112] on label "Amazon" at bounding box center [293, 113] width 176 height 10
click at [202, 112] on input "Amazon" at bounding box center [201, 110] width 4 height 4
checkbox input "true"
click at [392, 111] on label "North America" at bounding box center [476, 113] width 176 height 10
click at [386, 111] on input "North America" at bounding box center [384, 110] width 4 height 4
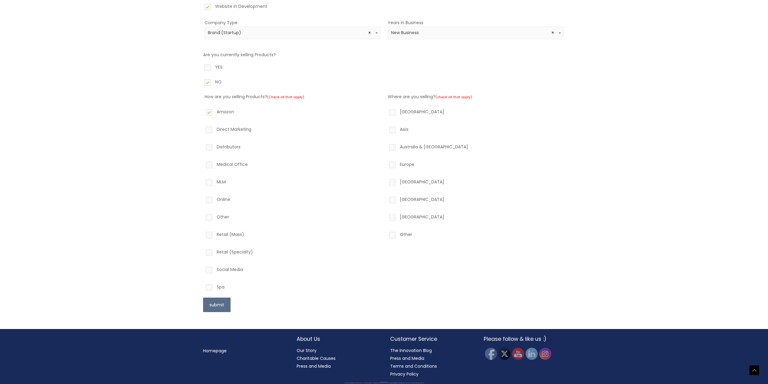
checkbox input "true"
click at [217, 306] on button "submit" at bounding box center [216, 304] width 27 height 14
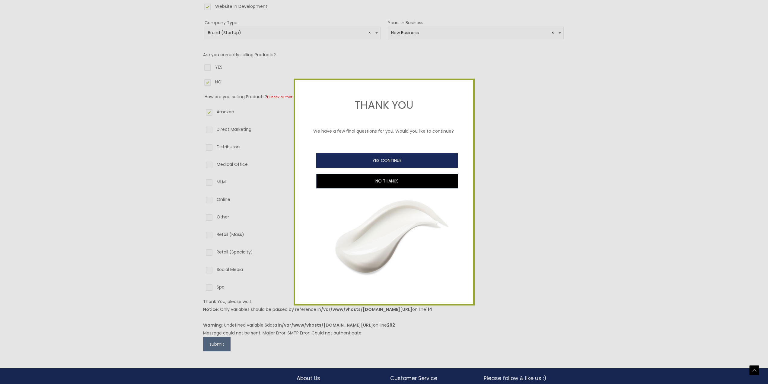
click at [381, 158] on button "YES CONTINUE" at bounding box center [387, 160] width 142 height 14
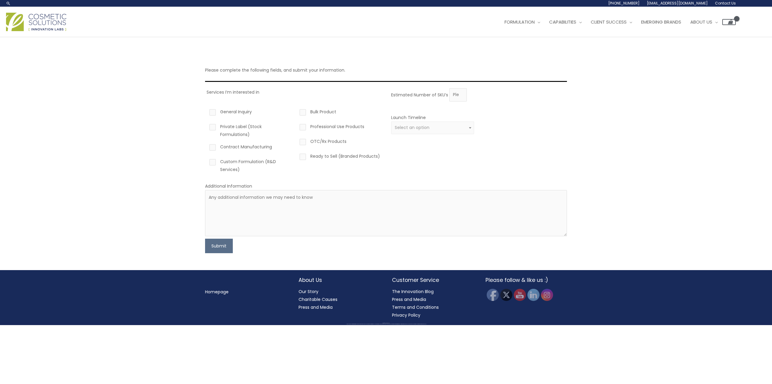
click at [211, 127] on label "Private Label (Stock Formulations)" at bounding box center [249, 131] width 83 height 16
click at [206, 126] on input "Private Label (Stock Formulations)" at bounding box center [204, 125] width 4 height 4
checkbox input "true"
click at [301, 154] on label "Ready to Sell (Branded Products)" at bounding box center [339, 157] width 83 height 10
click at [296, 154] on input "Ready to Sell (Branded Products)" at bounding box center [294, 154] width 4 height 4
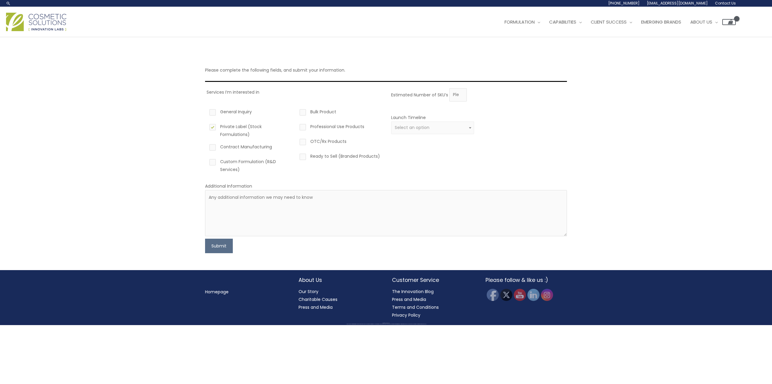
checkbox input "true"
click at [465, 125] on span "Select an option" at bounding box center [433, 128] width 76 height 6
select select "2"
click at [462, 94] on input "1" at bounding box center [459, 94] width 18 height 13
click at [462, 94] on input "2" at bounding box center [459, 94] width 18 height 13
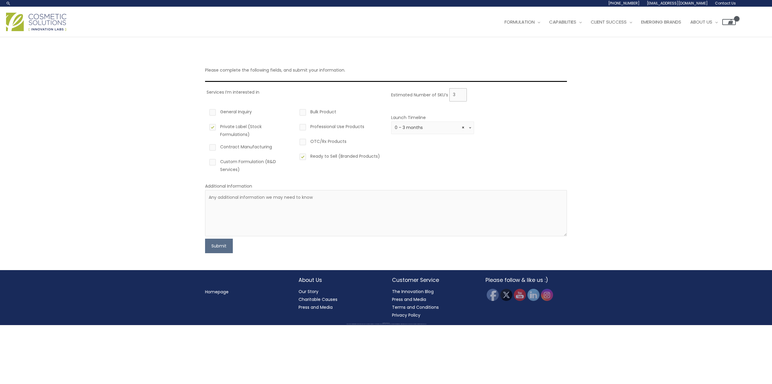
click at [461, 93] on input "3" at bounding box center [459, 94] width 18 height 13
drag, startPoint x: 389, startPoint y: 94, endPoint x: 449, endPoint y: 96, distance: 59.8
click at [449, 96] on div "Services I’m interested in General Inquiry Private Label (Stock Formulations) C…" at bounding box center [386, 133] width 362 height 90
copy div "Estimated Number of SKU’s"
click at [461, 92] on input "4" at bounding box center [459, 94] width 18 height 13
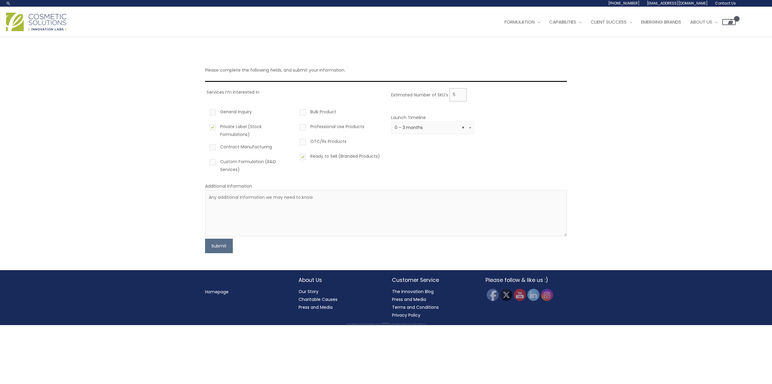
click at [461, 92] on input "5" at bounding box center [459, 94] width 18 height 13
click at [461, 92] on input "6" at bounding box center [459, 94] width 18 height 13
click at [461, 92] on input "7" at bounding box center [459, 94] width 18 height 13
type input "8"
click at [461, 92] on input "8" at bounding box center [459, 94] width 18 height 13
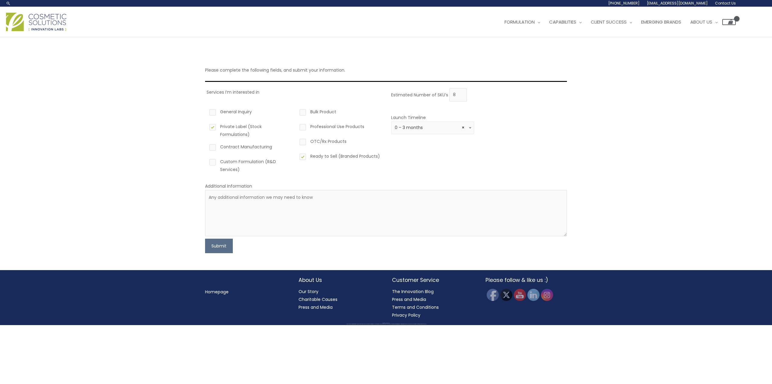
click at [620, 136] on div "Please complete the following fields, and submit your information. Services I’m…" at bounding box center [386, 153] width 772 height 232
paste textarea "ZURGLO BEAUTY, a new skincare and makeup brand targeting Gen Z and Gen Alpha (1…"
click at [514, 197] on textarea "ZURGLO BEAUTY, a new skincare and makeup brand targeting Gen Z and Gen Alpha (1…" at bounding box center [386, 213] width 362 height 46
click at [243, 198] on textarea "ZURGLO BEAUTY, a new skincare and makeup brand targeting Gen Z and Gen Alpha (1…" at bounding box center [386, 213] width 362 height 46
drag, startPoint x: 516, startPoint y: 197, endPoint x: 536, endPoint y: 205, distance: 20.9
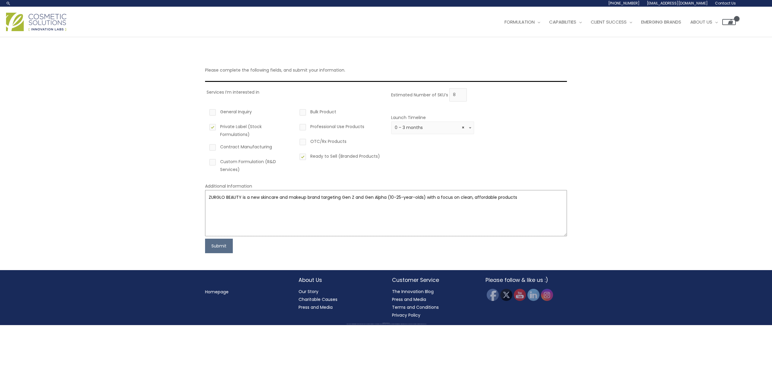
click at [517, 197] on textarea "ZURGLO BEAUTY is a new skincare and makeup brand targeting Gen Z and Gen Alpha …" at bounding box center [386, 213] width 362 height 46
drag, startPoint x: 523, startPoint y: 198, endPoint x: 135, endPoint y: 184, distance: 388.0
click at [135, 184] on div "Please complete the following fields, and submit your information. Services I’m…" at bounding box center [386, 153] width 772 height 232
click at [724, 175] on div "Please complete the following fields, and submit your information. Services I’m…" at bounding box center [386, 153] width 772 height 232
click at [223, 247] on button "Submit" at bounding box center [219, 245] width 28 height 14
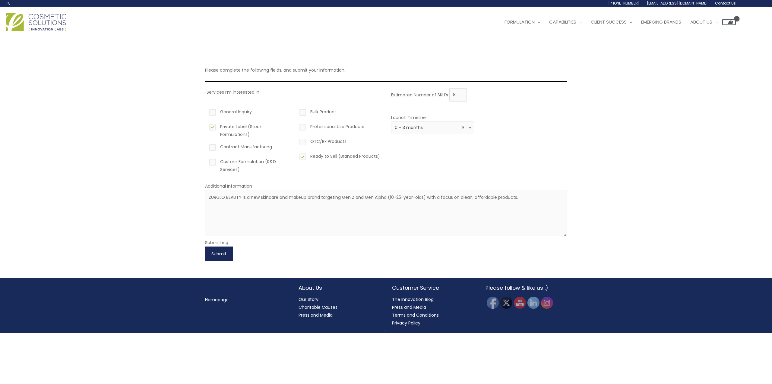
click at [221, 253] on button "Submit" at bounding box center [219, 253] width 28 height 14
click at [528, 196] on textarea "ZURGLO BEAUTY is a new skincare and makeup brand targeting Gen Z and Gen Alpha …" at bounding box center [386, 213] width 362 height 46
paste textarea "We’re planning to launch ZURGLO BEAUTY with 8-12 SKUs, including skincare essen…"
type textarea "ZURGLO BEAUTY is a new skincare and makeup brand targeting Gen Z and Gen Alpha …"
click at [217, 253] on button "Submit" at bounding box center [219, 253] width 28 height 14
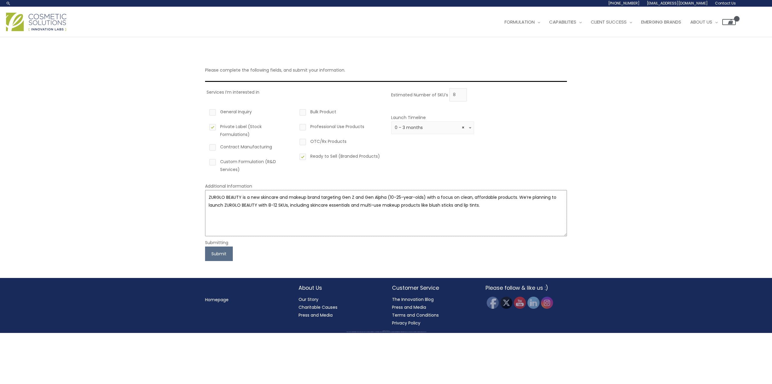
drag, startPoint x: 505, startPoint y: 201, endPoint x: 508, endPoint y: 202, distance: 3.6
click at [505, 201] on textarea "ZURGLO BEAUTY is a new skincare and makeup brand targeting Gen Z and Gen Alpha …" at bounding box center [386, 213] width 362 height 46
click at [304, 157] on label "Ready to Sell (Branded Products)" at bounding box center [339, 157] width 83 height 10
click at [296, 156] on input "Ready to Sell (Branded Products)" at bounding box center [294, 154] width 4 height 4
click at [304, 156] on label "Ready to Sell (Branded Products)" at bounding box center [339, 157] width 83 height 10
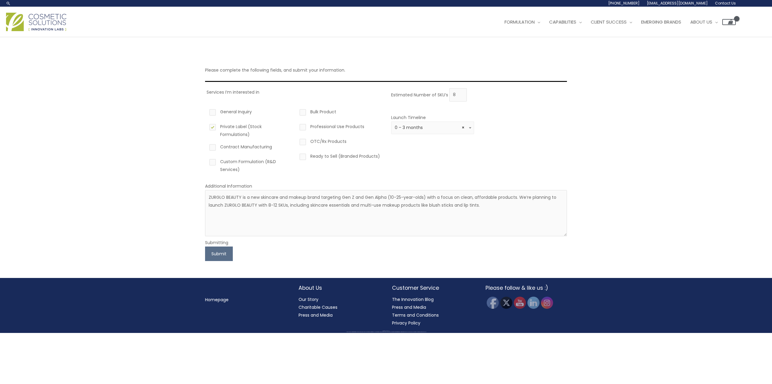
click at [296, 156] on input "Ready to Sell (Branded Products)" at bounding box center [294, 154] width 4 height 4
checkbox input "true"
click at [470, 129] on span at bounding box center [470, 128] width 7 height 8
click at [221, 256] on button "Submit" at bounding box center [219, 253] width 28 height 14
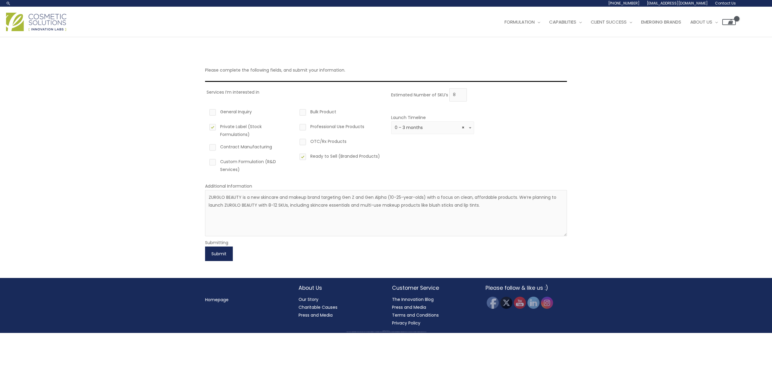
click at [221, 256] on button "Submit" at bounding box center [219, 253] width 28 height 14
drag, startPoint x: 611, startPoint y: 117, endPoint x: 485, endPoint y: 213, distance: 158.0
click at [485, 213] on textarea "ZURGLO BEAUTY is a new skincare and makeup brand targeting Gen Z and Gen Alpha …" at bounding box center [386, 213] width 362 height 46
drag, startPoint x: 493, startPoint y: 209, endPoint x: 187, endPoint y: 198, distance: 306.5
click at [116, 193] on div "Please complete the following fields, and submit your information. Services I’m…" at bounding box center [386, 157] width 772 height 240
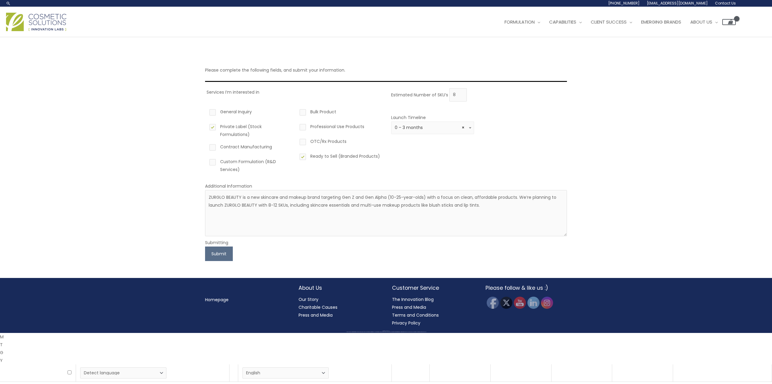
click at [635, 142] on div "Please complete the following fields, and submit your information. Services I’m…" at bounding box center [386, 157] width 772 height 240
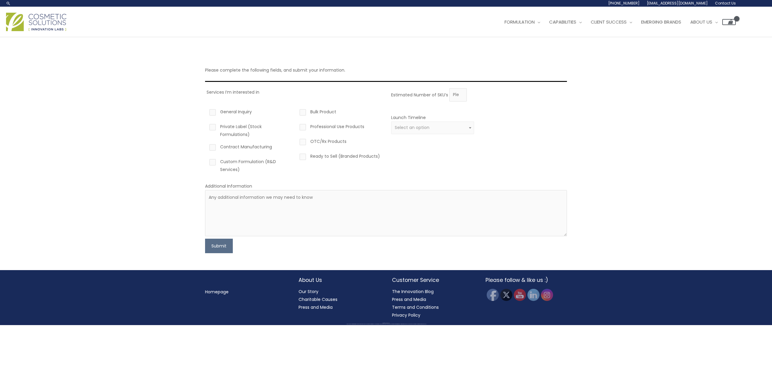
click at [214, 129] on label "Private Label (Stock Formulations)" at bounding box center [249, 131] width 83 height 16
click at [206, 126] on input "Private Label (Stock Formulations)" at bounding box center [204, 125] width 4 height 4
checkbox input "true"
click at [302, 156] on label "Ready to Sell (Branded Products)" at bounding box center [339, 157] width 83 height 10
click at [296, 156] on input "Ready to Sell (Branded Products)" at bounding box center [294, 154] width 4 height 4
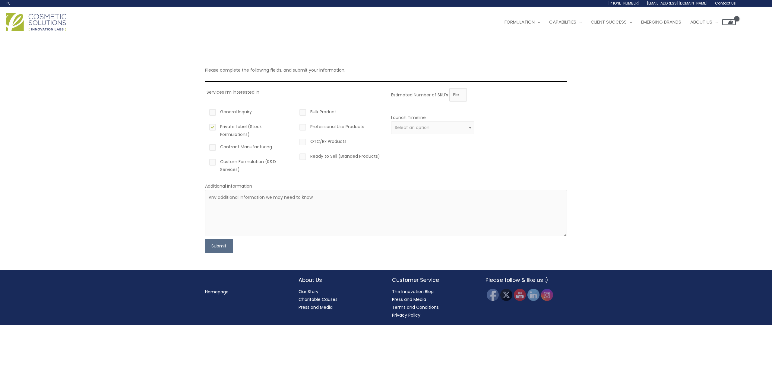
checkbox input "true"
click at [462, 94] on input "1" at bounding box center [459, 94] width 18 height 13
click at [462, 94] on input "2" at bounding box center [459, 94] width 18 height 13
click at [462, 93] on input "3" at bounding box center [459, 94] width 18 height 13
click at [462, 93] on input "4" at bounding box center [459, 94] width 18 height 13
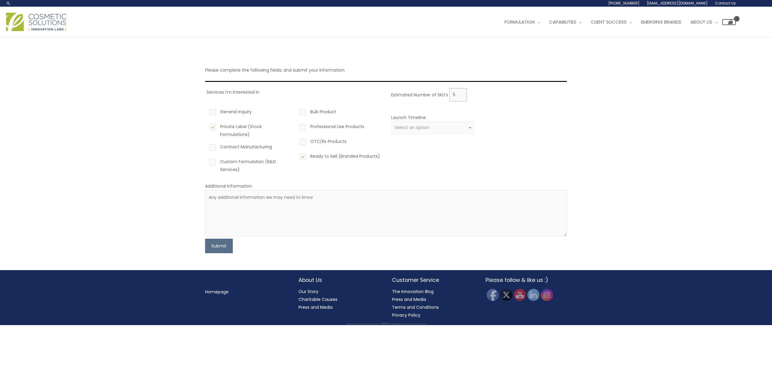
click at [462, 93] on input "5" at bounding box center [459, 94] width 18 height 13
click at [462, 93] on input "6" at bounding box center [459, 94] width 18 height 13
click at [462, 93] on input "7" at bounding box center [459, 94] width 18 height 13
click at [462, 93] on input "8" at bounding box center [459, 94] width 18 height 13
click at [462, 93] on input "9" at bounding box center [459, 94] width 18 height 13
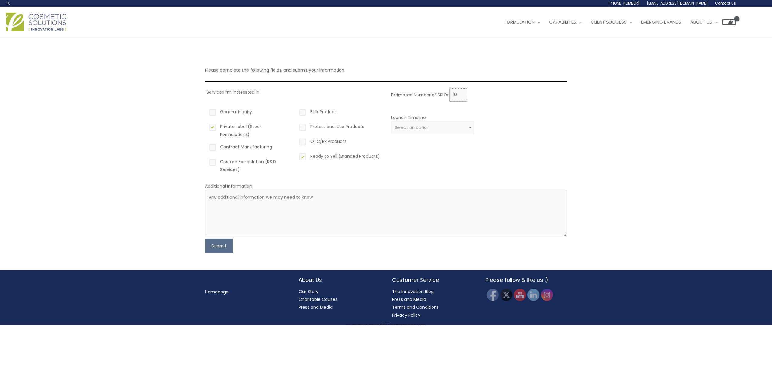
type input "10"
click at [462, 93] on input "10" at bounding box center [459, 94] width 18 height 13
click at [465, 127] on span "Select an option" at bounding box center [433, 128] width 76 height 6
select select "2"
click at [237, 208] on textarea at bounding box center [386, 213] width 362 height 46
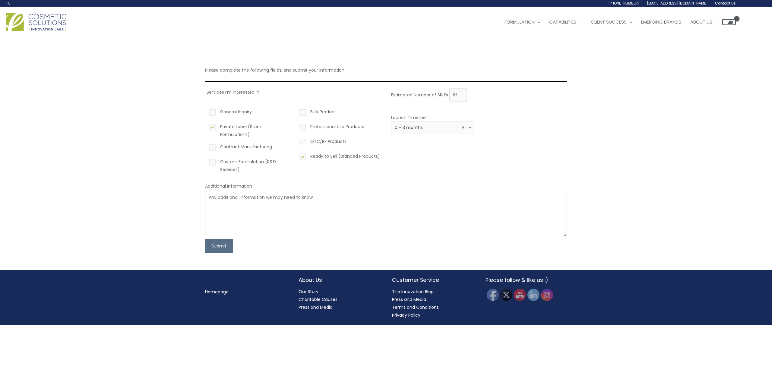
paste textarea "ZURGLO BEAUTY is a new skincare and makeup brand targeting Gen Z and Gen Alpha …"
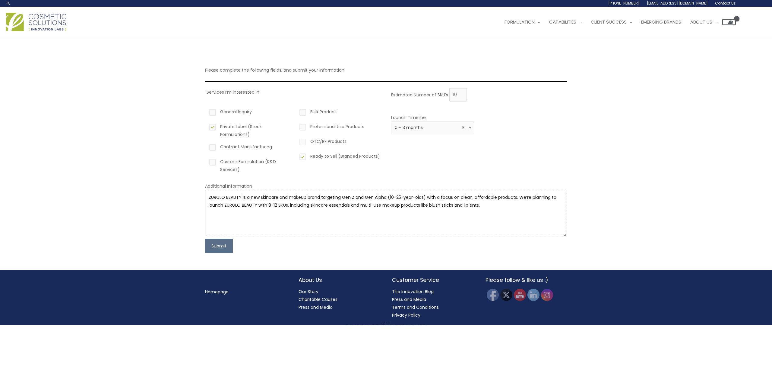
type textarea "ZURGLO BEAUTY is a new skincare and makeup brand targeting Gen Z and Gen Alpha …"
click at [214, 247] on button "Submit" at bounding box center [219, 245] width 28 height 14
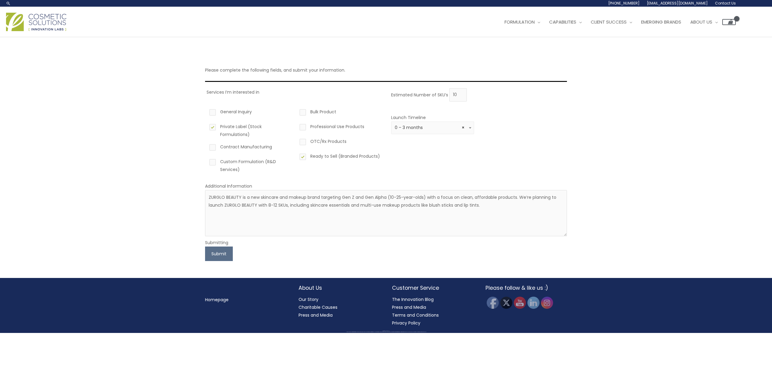
click at [470, 127] on b at bounding box center [470, 128] width 2 height 2
drag, startPoint x: 419, startPoint y: 166, endPoint x: 419, endPoint y: 169, distance: 3.4
click at [471, 128] on b at bounding box center [470, 128] width 2 height 2
select select "2"
click at [215, 254] on button "Submit" at bounding box center [219, 253] width 28 height 14
